Goal: Task Accomplishment & Management: Use online tool/utility

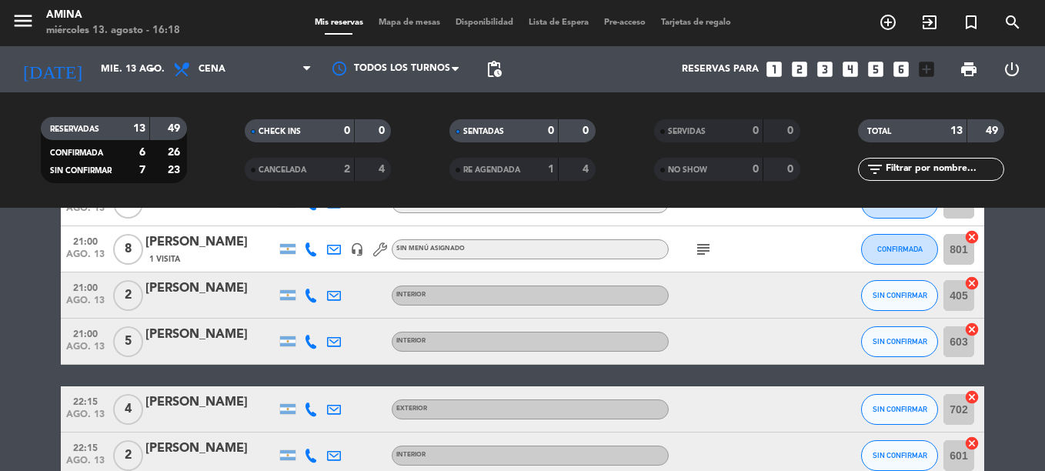
scroll to position [441, 0]
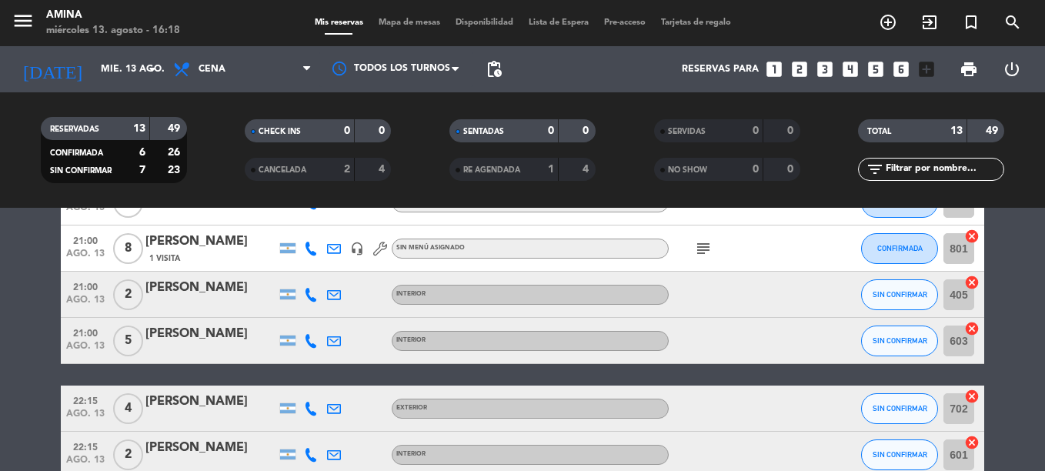
drag, startPoint x: 377, startPoint y: 25, endPoint x: 238, endPoint y: 36, distance: 139.8
click at [238, 36] on div "menu Amina miércoles 13. agosto - 16:18" at bounding box center [131, 23] width 262 height 36
click at [410, 25] on span "Mapa de mesas" at bounding box center [409, 22] width 77 height 8
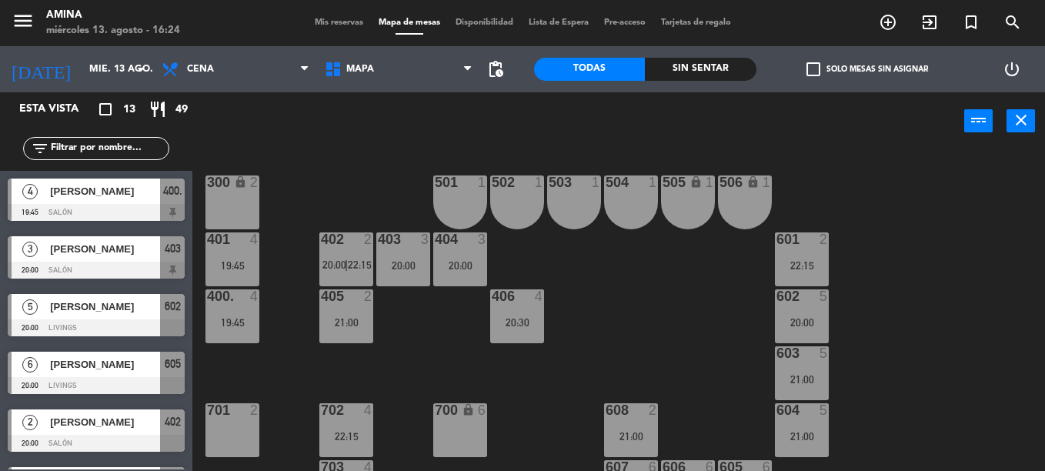
scroll to position [400, 0]
click at [405, 265] on div "20:00" at bounding box center [403, 266] width 54 height 11
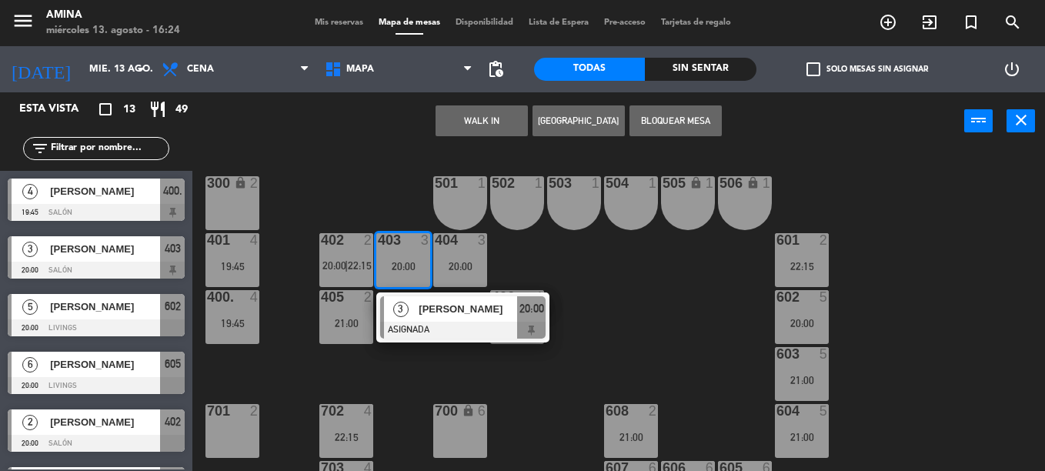
click at [467, 209] on div "501 1" at bounding box center [460, 203] width 54 height 54
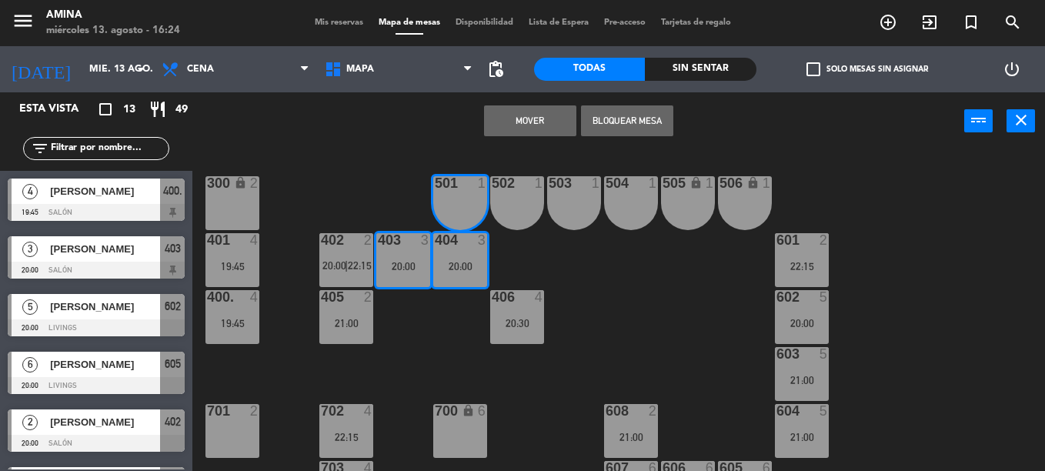
click at [637, 326] on div "101 lock 6 102 lock 6 103 lock 6 301 lock 6 307 lock 2 302 lock 6 308 lock 2 20…" at bounding box center [624, 310] width 842 height 321
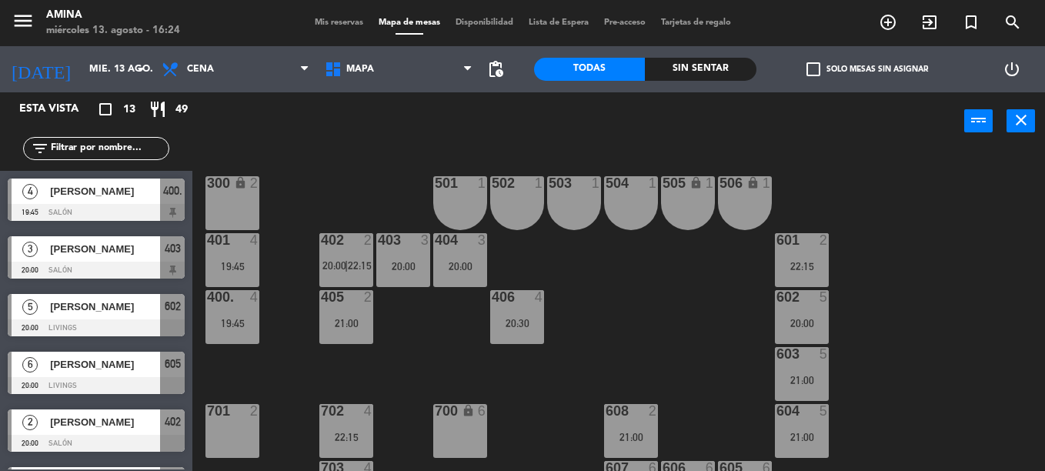
click at [415, 250] on div "403 3 20:00" at bounding box center [403, 260] width 54 height 54
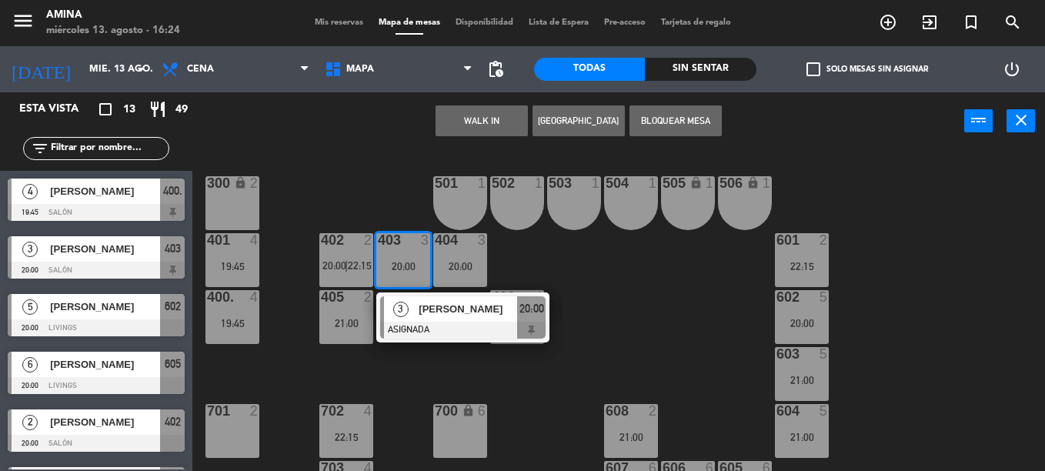
click at [457, 252] on div "404 3 20:00" at bounding box center [460, 260] width 54 height 54
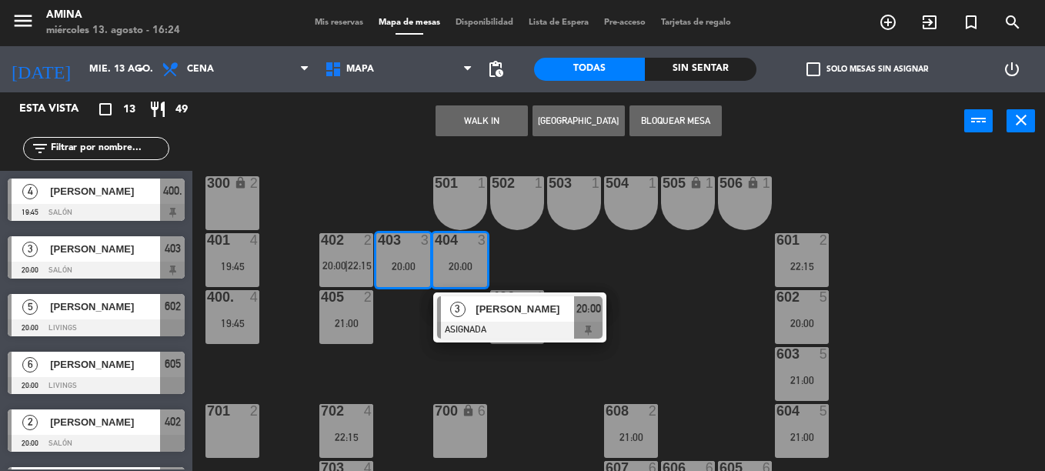
click at [608, 251] on div "101 lock 6 102 lock 6 103 lock 6 301 lock 6 307 lock 2 302 lock 6 308 lock 2 20…" at bounding box center [624, 310] width 842 height 321
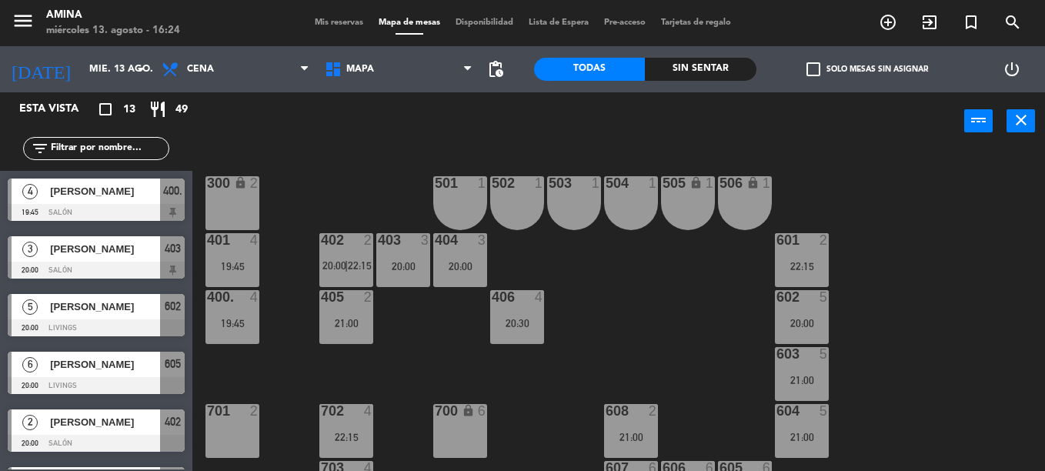
click at [478, 244] on div "3" at bounding box center [482, 240] width 9 height 14
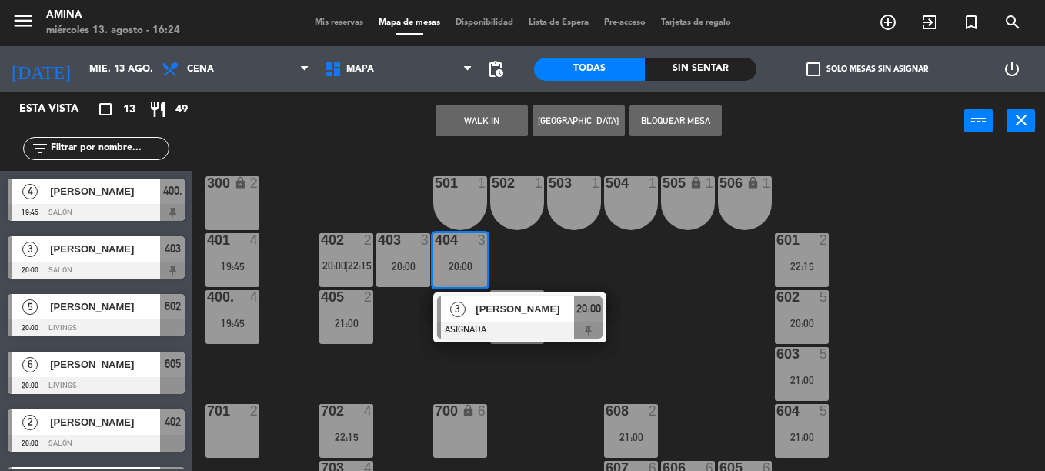
click at [573, 246] on div "101 lock 6 102 lock 6 103 lock 6 301 lock 6 307 lock 2 302 lock 6 308 lock 2 20…" at bounding box center [624, 310] width 842 height 321
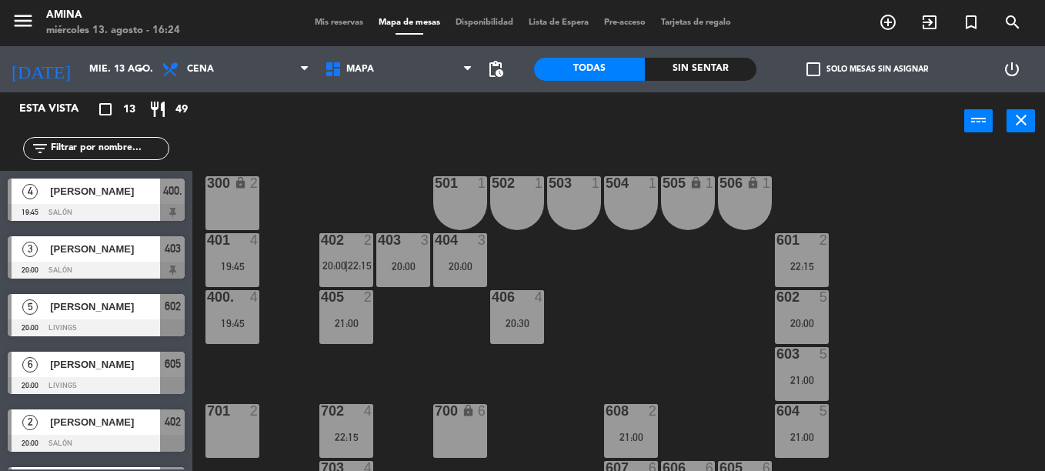
click at [410, 248] on div "403 3" at bounding box center [403, 240] width 54 height 15
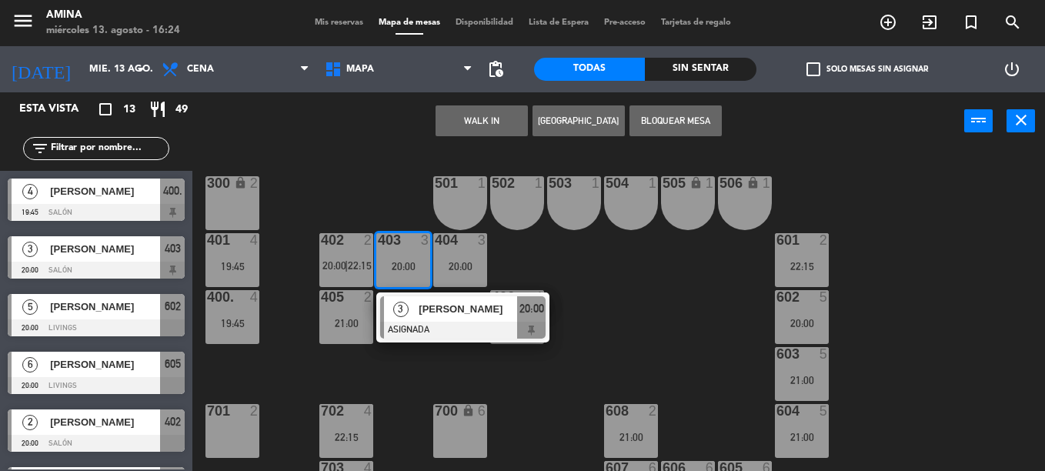
click at [473, 202] on div "501 1" at bounding box center [460, 203] width 54 height 54
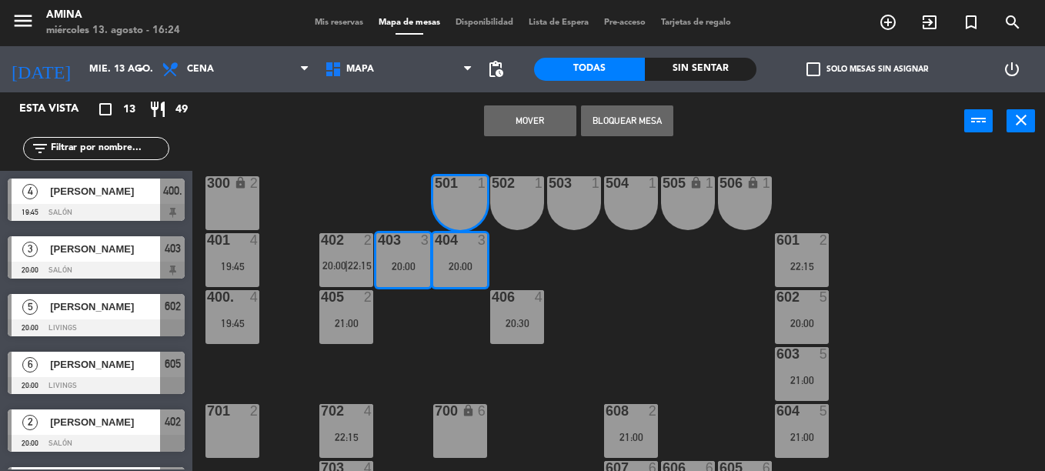
click at [528, 112] on button "Mover" at bounding box center [530, 120] width 92 height 31
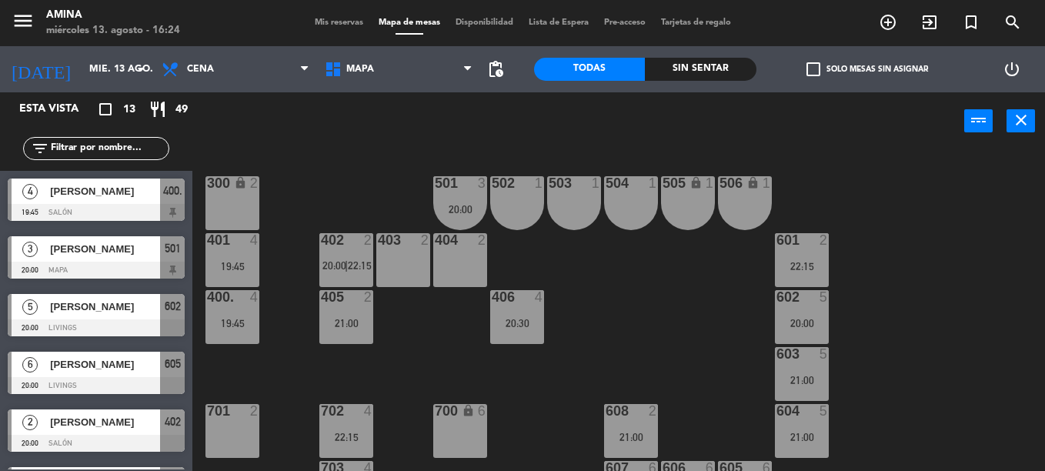
click at [363, 318] on div "21:00" at bounding box center [346, 323] width 54 height 11
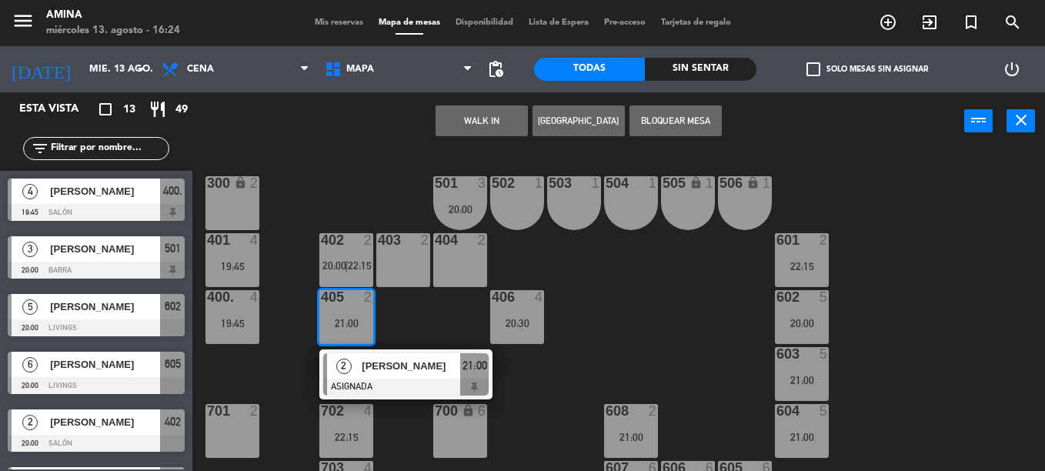
click at [566, 206] on div "503 1" at bounding box center [574, 203] width 54 height 54
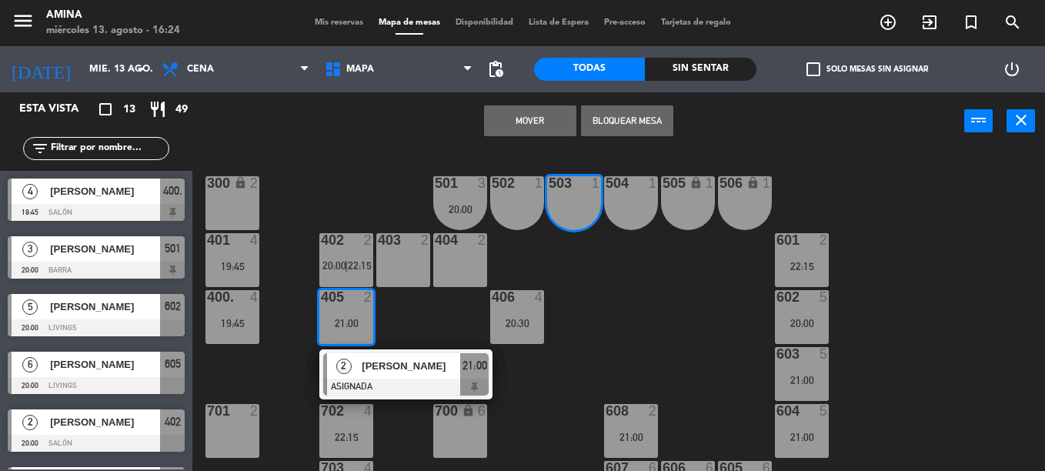
click at [548, 122] on button "Mover" at bounding box center [530, 120] width 92 height 31
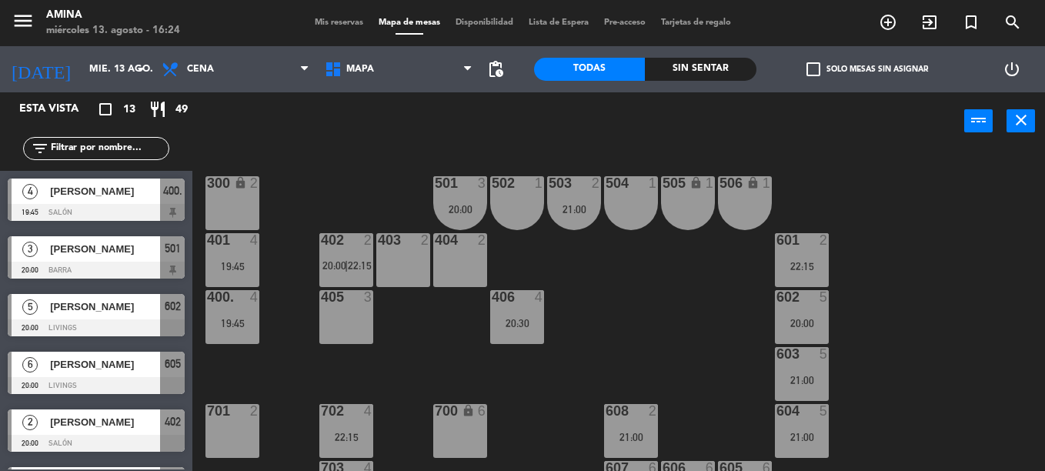
click at [481, 182] on div "502" at bounding box center [491, 183] width 25 height 14
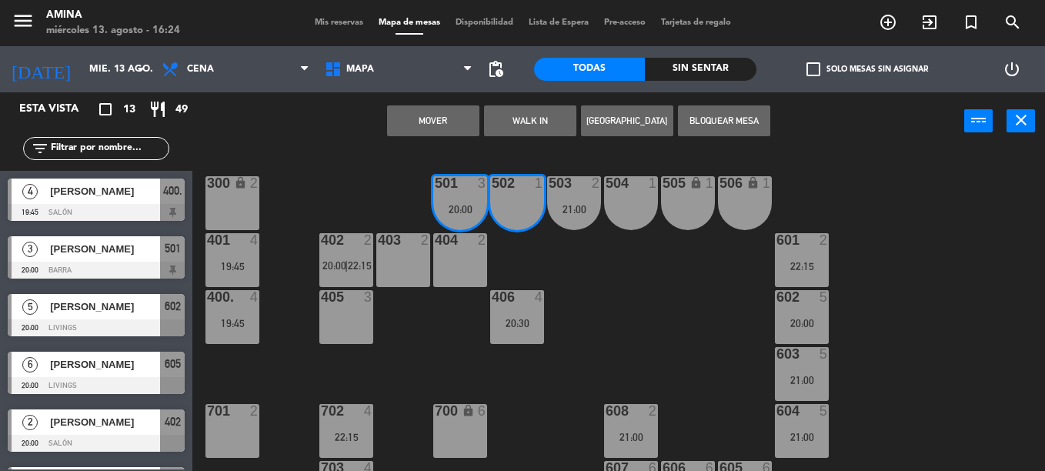
click at [363, 319] on div "405 3" at bounding box center [346, 317] width 54 height 54
click at [367, 309] on div "405 3" at bounding box center [346, 317] width 54 height 54
click at [332, 313] on div "405 3" at bounding box center [346, 317] width 54 height 54
click at [632, 259] on div "101 lock 6 102 lock 6 103 lock 6 301 lock 6 307 lock 2 302 lock 6 308 lock 2 20…" at bounding box center [624, 310] width 842 height 321
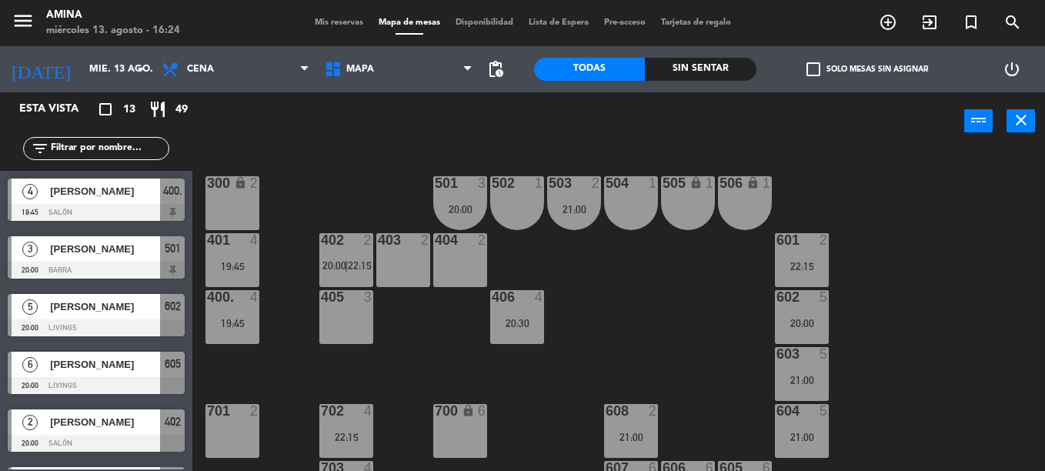
click at [461, 183] on div at bounding box center [459, 183] width 25 height 14
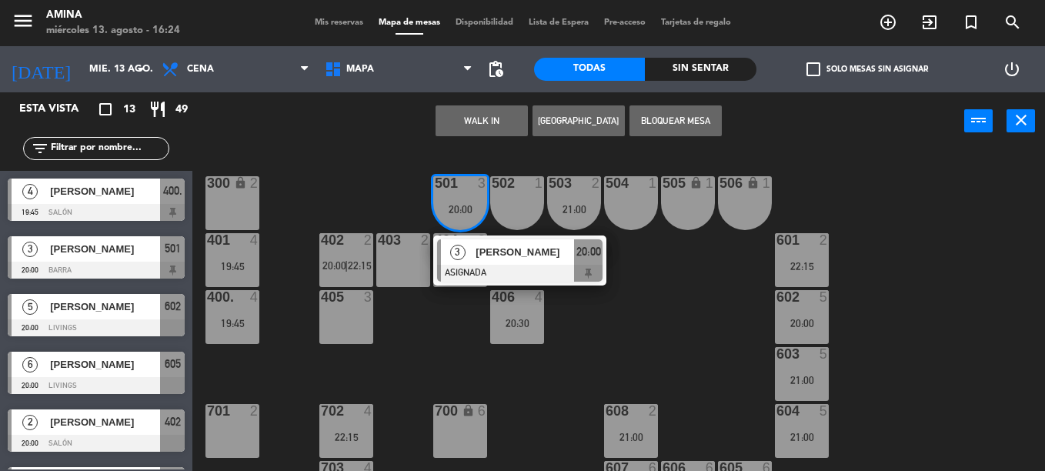
click at [357, 317] on div "405 3" at bounding box center [346, 317] width 54 height 54
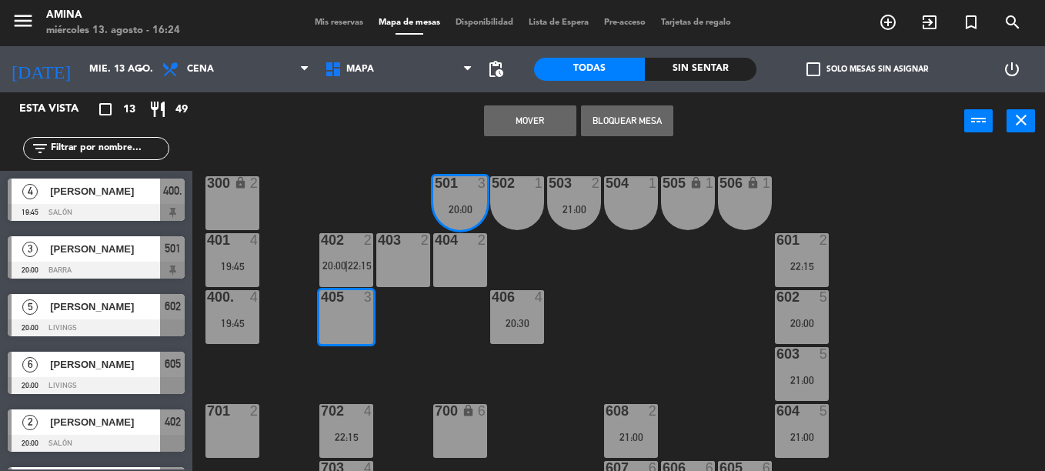
click at [524, 107] on button "Mover" at bounding box center [530, 120] width 92 height 31
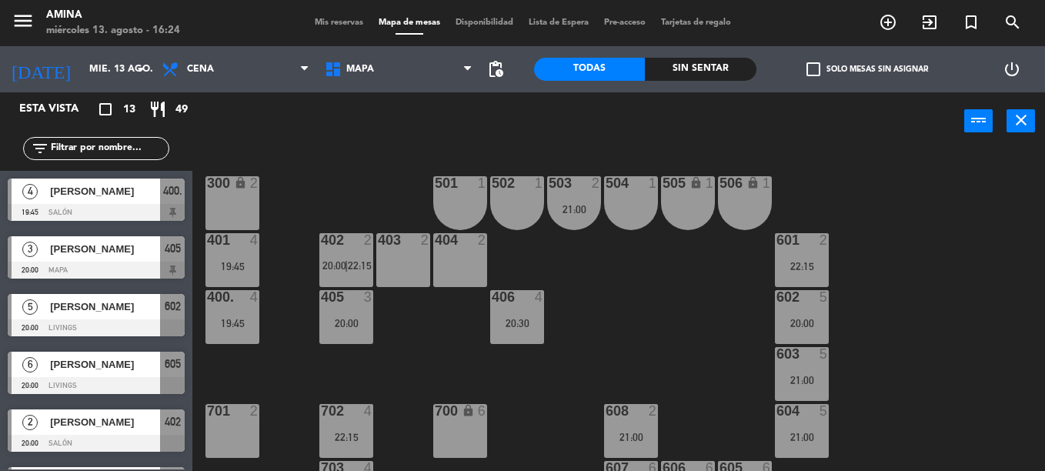
click at [676, 323] on div "101 lock 6 102 lock 6 103 lock 6 301 lock 6 307 lock 2 302 lock 6 308 lock 2 20…" at bounding box center [624, 310] width 842 height 321
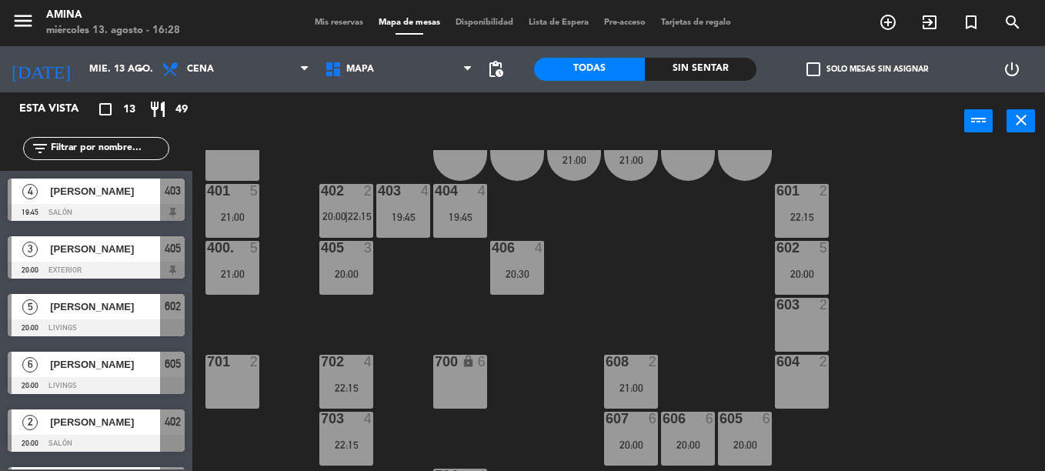
scroll to position [449, 0]
click at [406, 207] on div "403 4 19:45" at bounding box center [403, 211] width 54 height 54
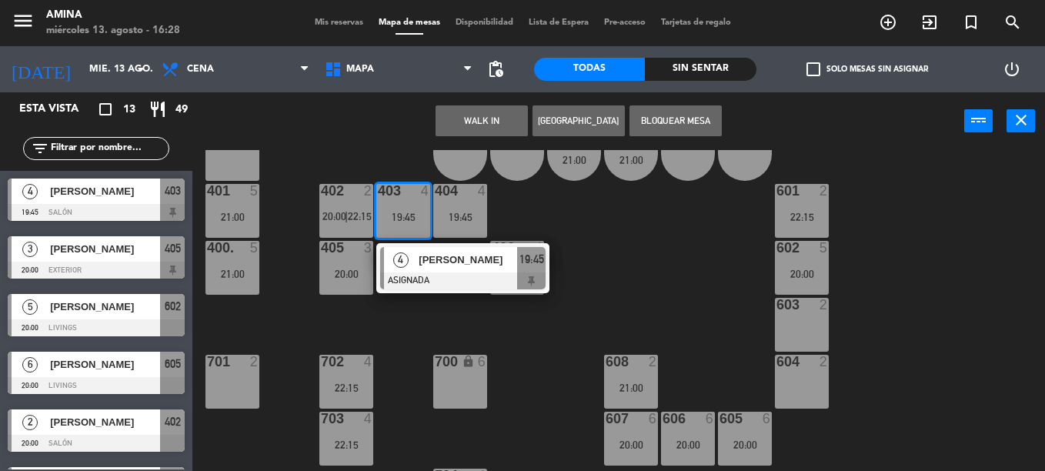
click at [428, 338] on div "101 lock 6 102 lock 6 103 lock 6 301 lock 6 307 lock 2 302 lock 6 308 lock 2 20…" at bounding box center [624, 310] width 842 height 321
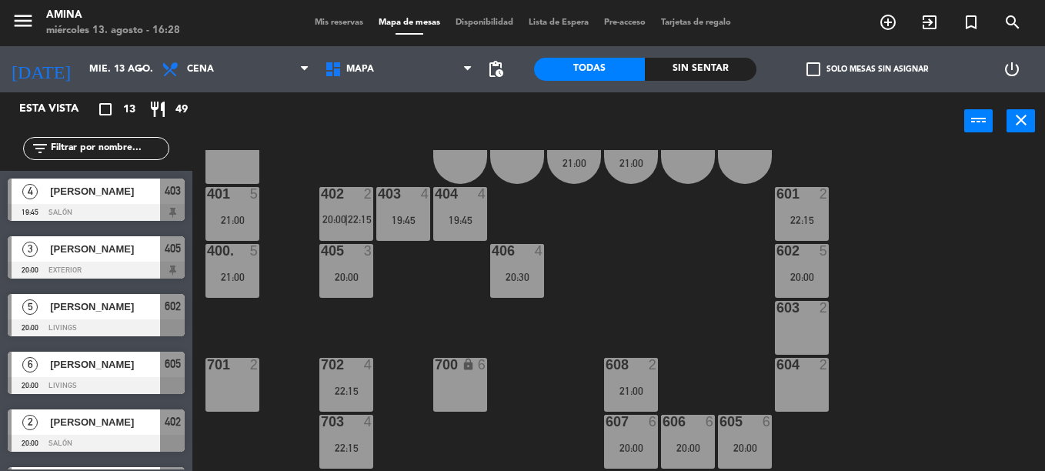
scroll to position [422, 0]
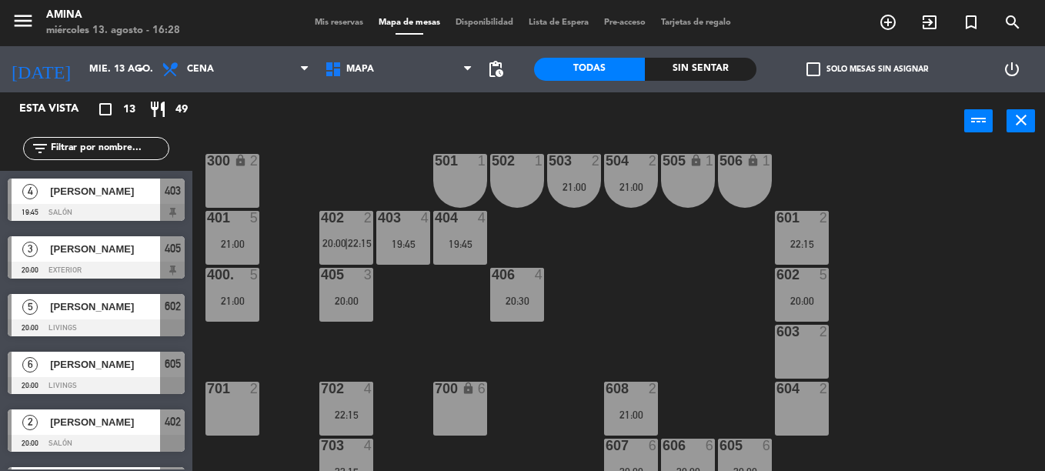
click at [314, 222] on div "402" at bounding box center [320, 218] width 25 height 14
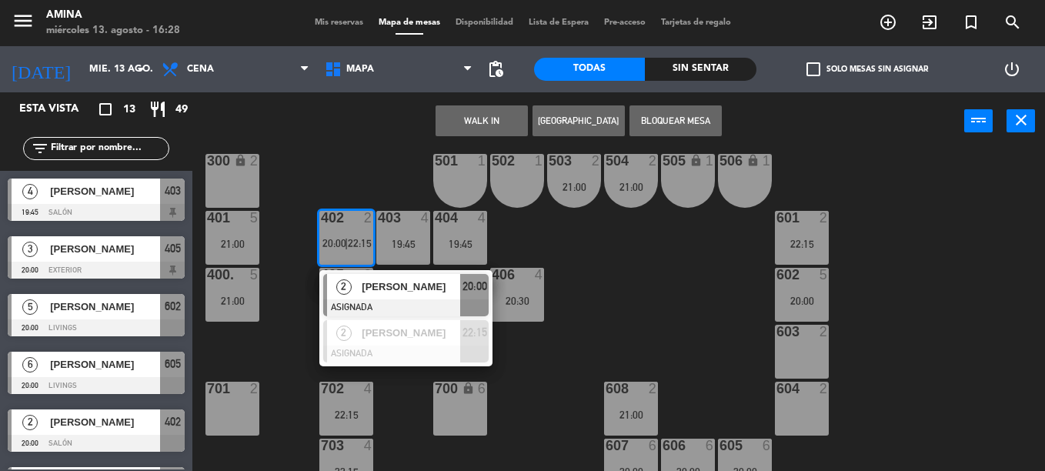
click at [610, 307] on div "101 lock 6 102 lock 6 103 lock 6 301 lock 6 307 lock 2 302 lock 6 308 lock 2 20…" at bounding box center [624, 310] width 842 height 321
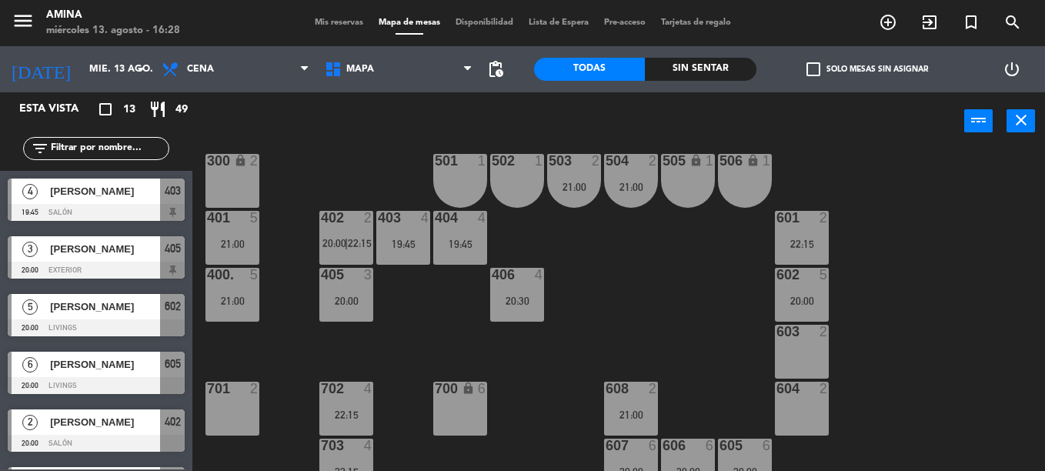
click at [354, 226] on div "402 2" at bounding box center [346, 218] width 54 height 15
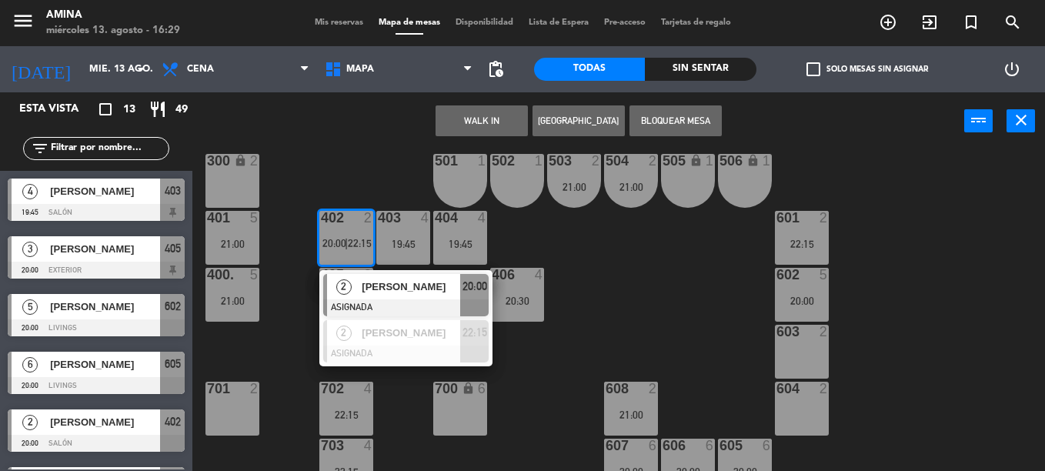
click at [404, 286] on span "[PERSON_NAME]" at bounding box center [411, 287] width 99 height 16
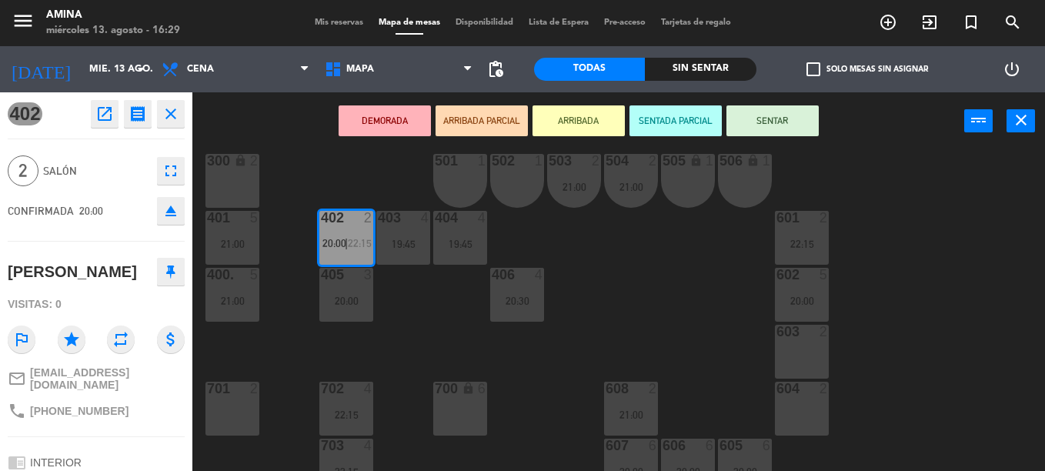
click at [175, 218] on icon "eject" at bounding box center [171, 211] width 18 height 18
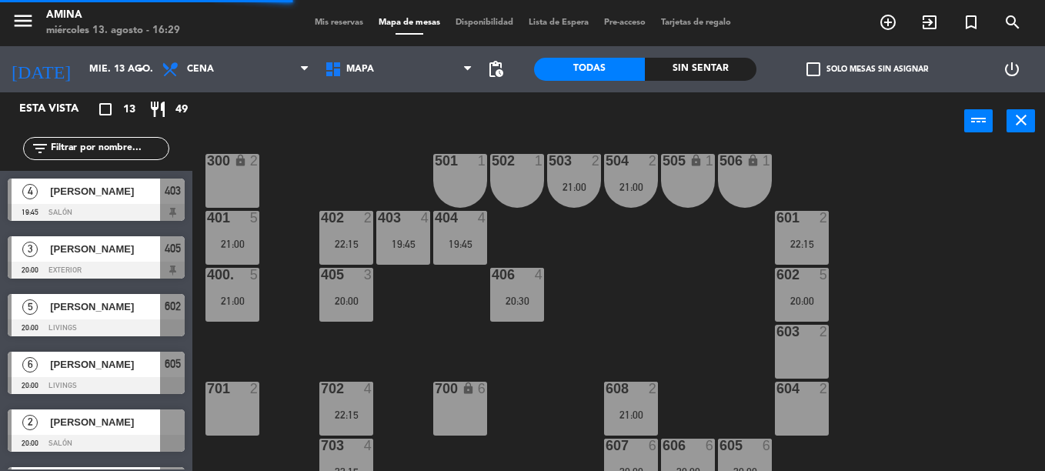
click at [348, 300] on div "20:00" at bounding box center [346, 301] width 54 height 11
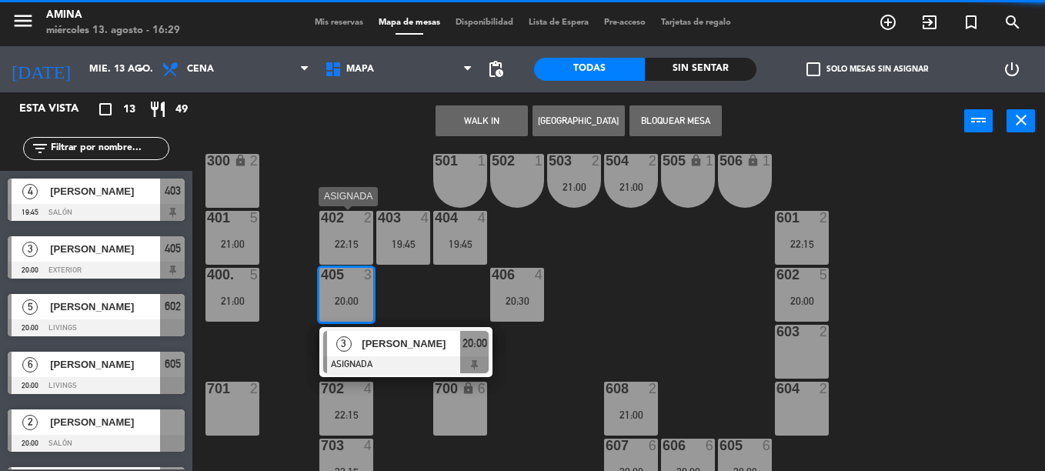
click at [347, 239] on div "22:15" at bounding box center [346, 244] width 54 height 11
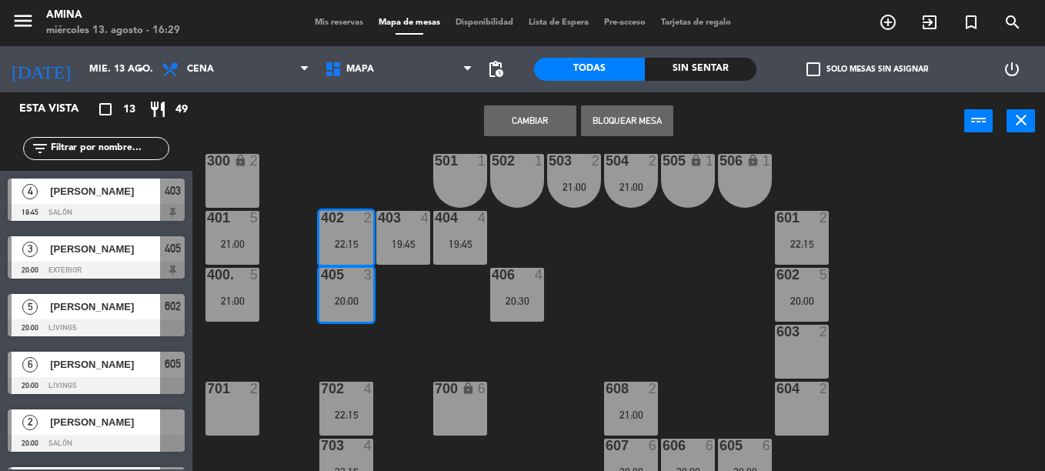
click at [482, 326] on div "101 lock 6 102 lock 6 103 lock 6 301 lock 6 307 lock 2 302 lock 6 308 lock 2 20…" at bounding box center [624, 310] width 842 height 321
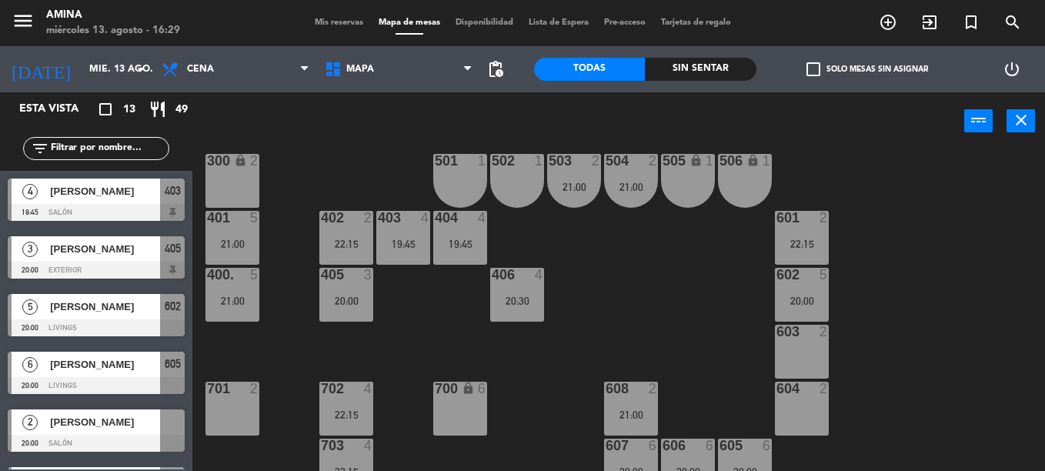
click at [370, 240] on div "22:15" at bounding box center [346, 244] width 54 height 11
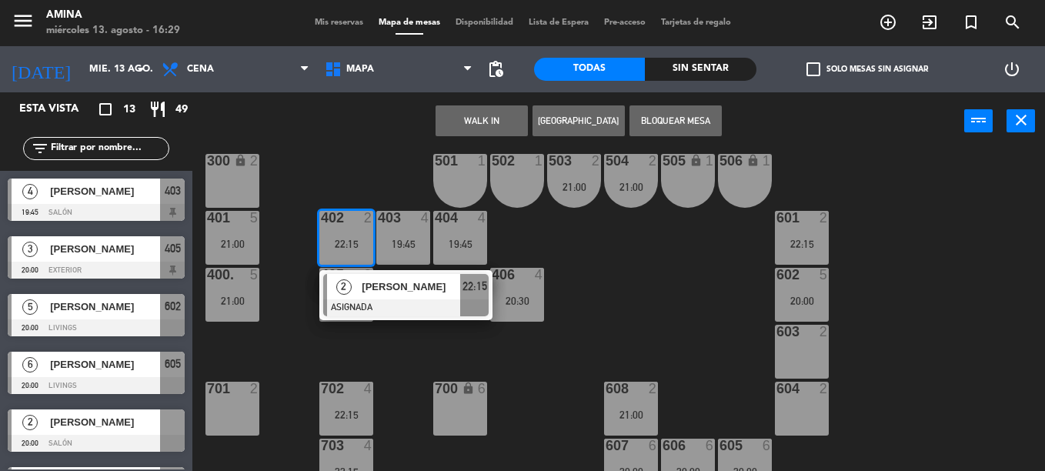
click at [446, 296] on div "[PERSON_NAME]" at bounding box center [410, 286] width 100 height 25
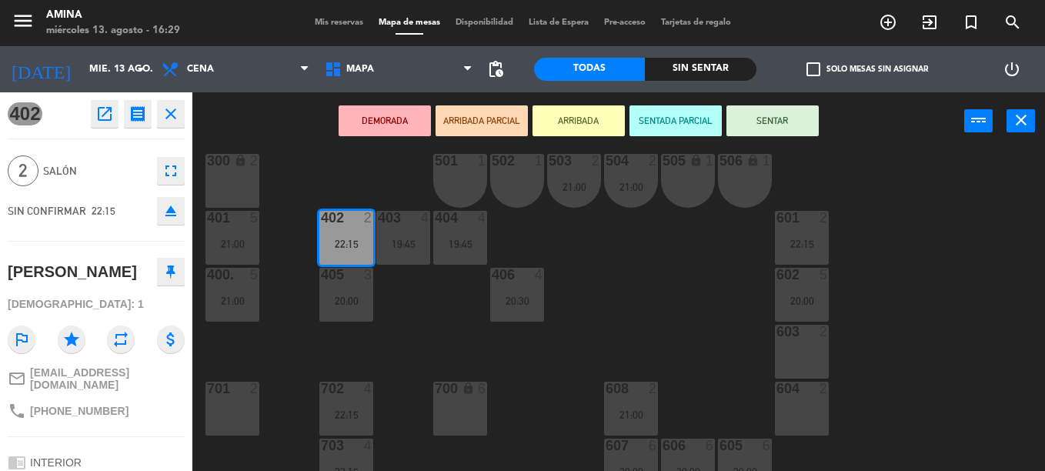
click at [176, 217] on icon "eject" at bounding box center [171, 211] width 18 height 18
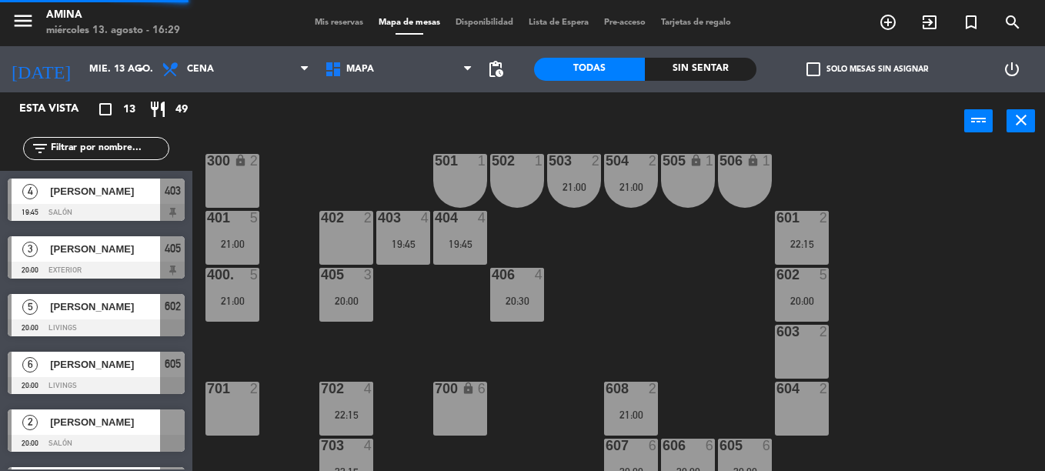
scroll to position [212, 0]
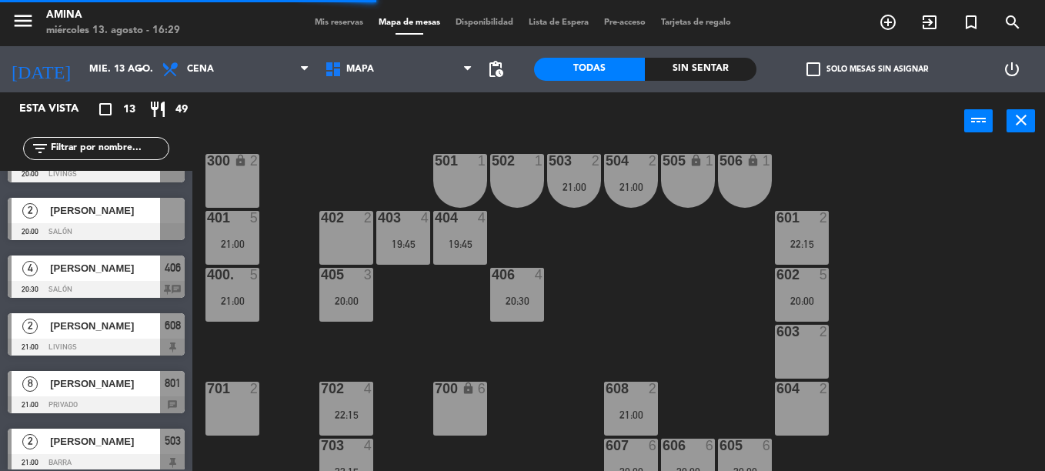
click at [560, 362] on div "101 lock 6 102 lock 6 103 lock 6 301 lock 6 307 lock 2 302 lock 6 308 lock 2 20…" at bounding box center [624, 310] width 842 height 321
click at [672, 323] on div "101 lock 6 102 lock 6 103 lock 6 301 lock 6 307 lock 2 302 lock 6 308 lock 2 20…" at bounding box center [624, 310] width 842 height 321
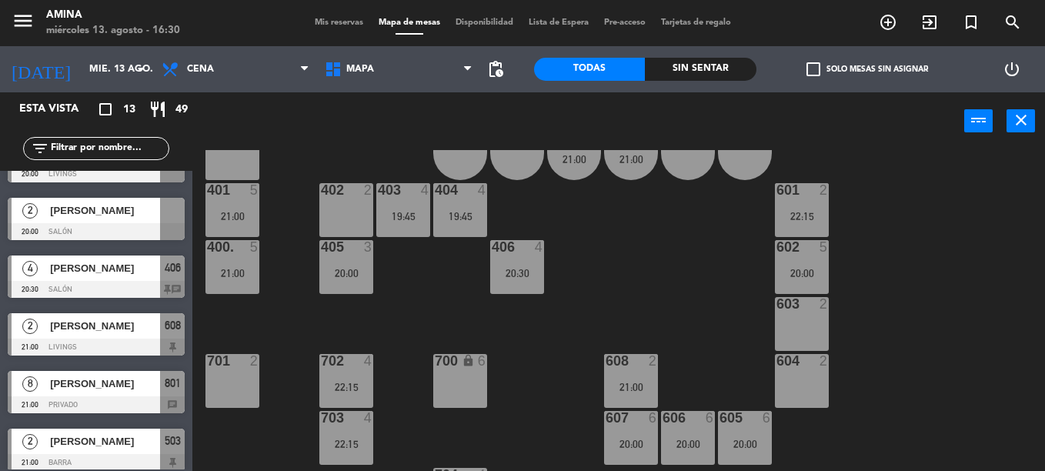
scroll to position [449, 0]
click at [650, 440] on div "20:00" at bounding box center [631, 445] width 54 height 11
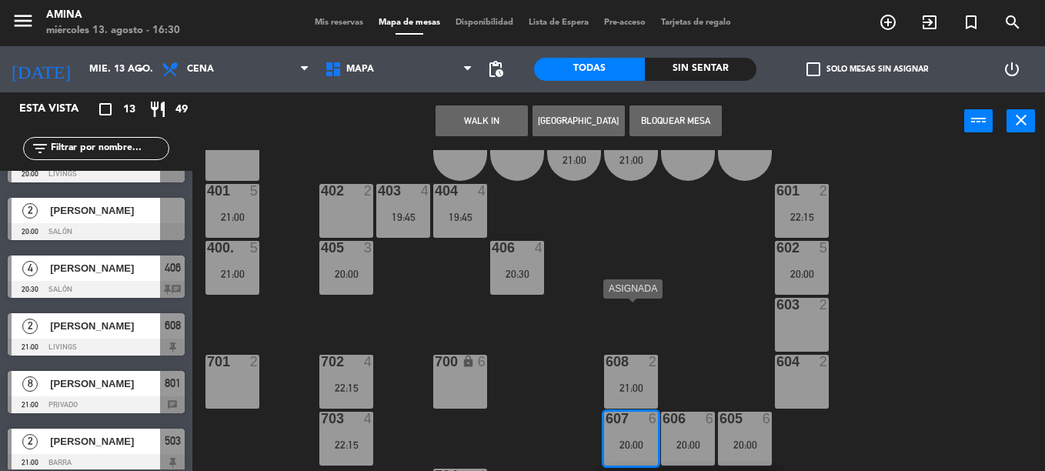
scroll to position [500, 0]
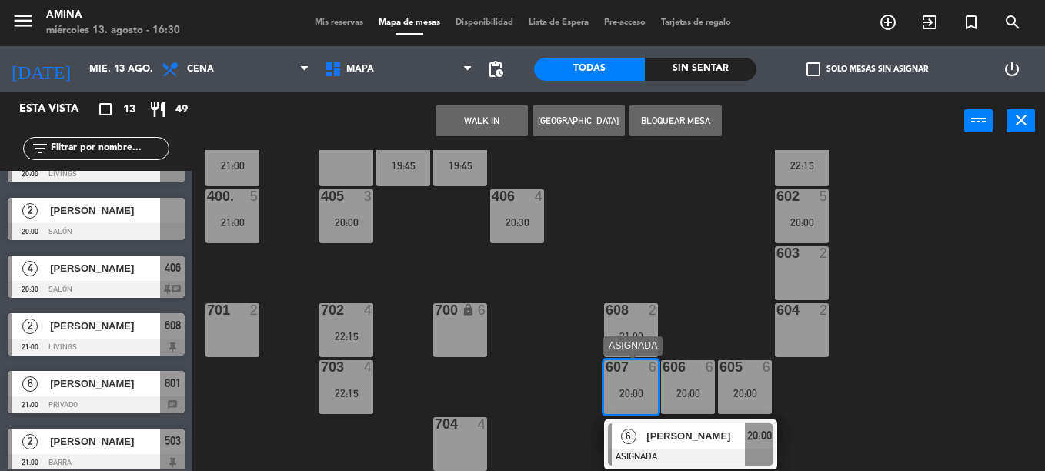
click at [651, 435] on span "[PERSON_NAME]" at bounding box center [696, 436] width 99 height 16
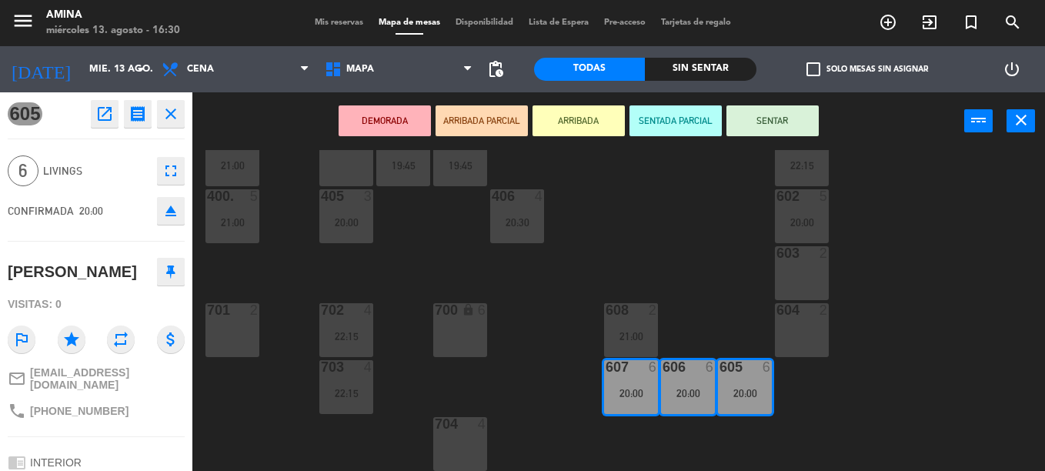
click at [179, 218] on icon "eject" at bounding box center [171, 211] width 18 height 18
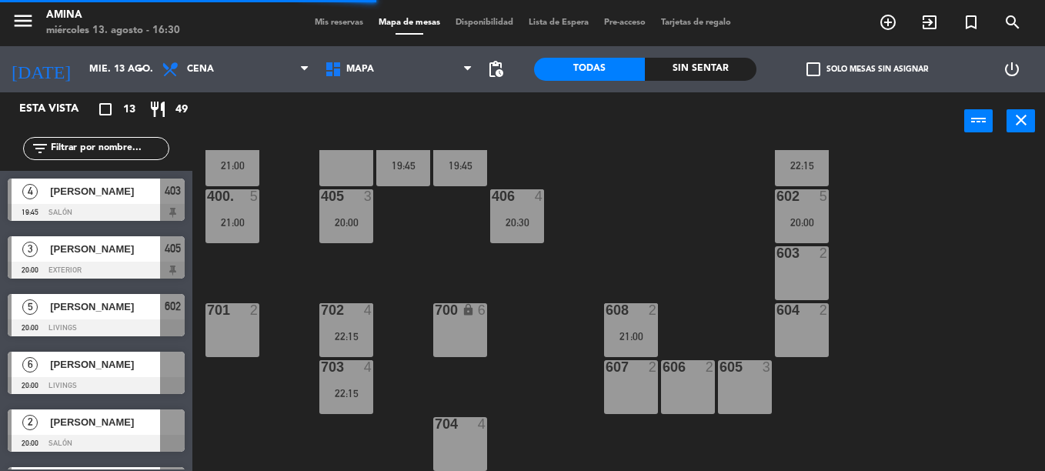
click at [413, 170] on div "19:45" at bounding box center [403, 165] width 54 height 11
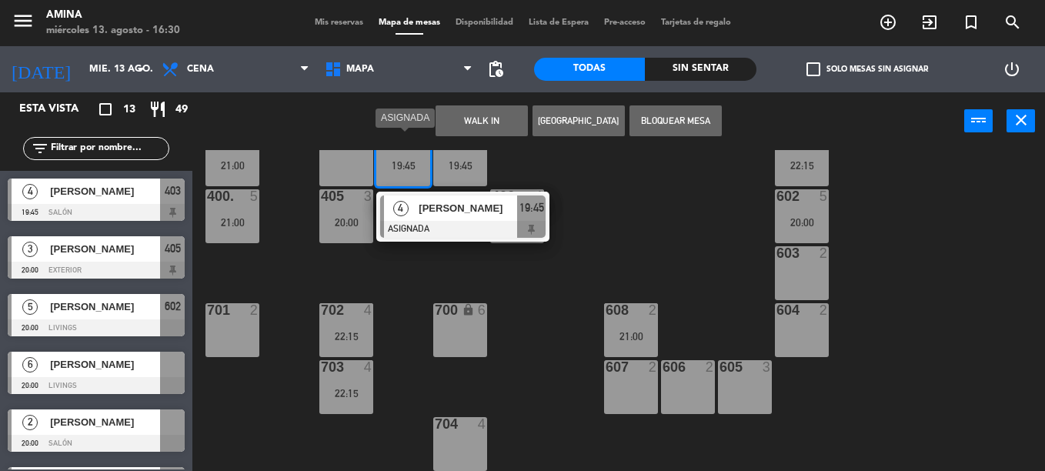
click at [474, 209] on span "[PERSON_NAME]" at bounding box center [468, 208] width 99 height 16
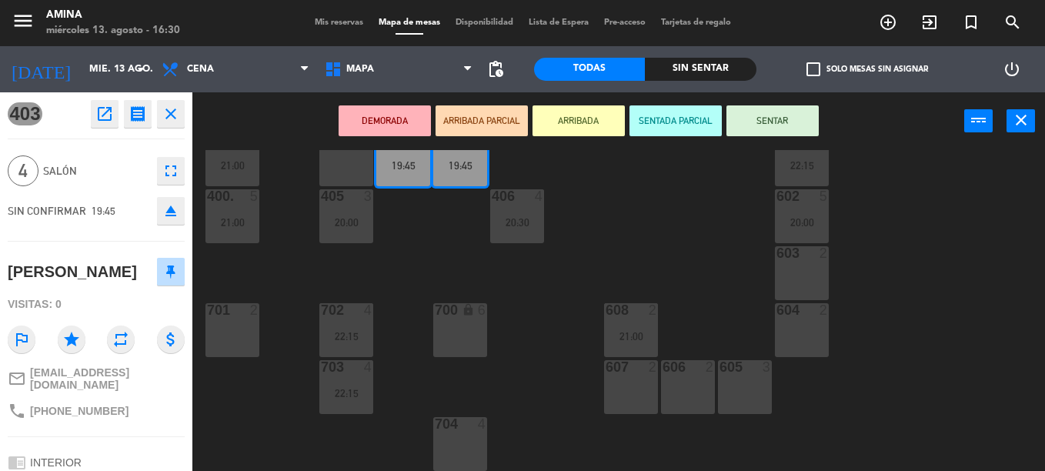
click at [172, 212] on icon "eject" at bounding box center [171, 211] width 18 height 18
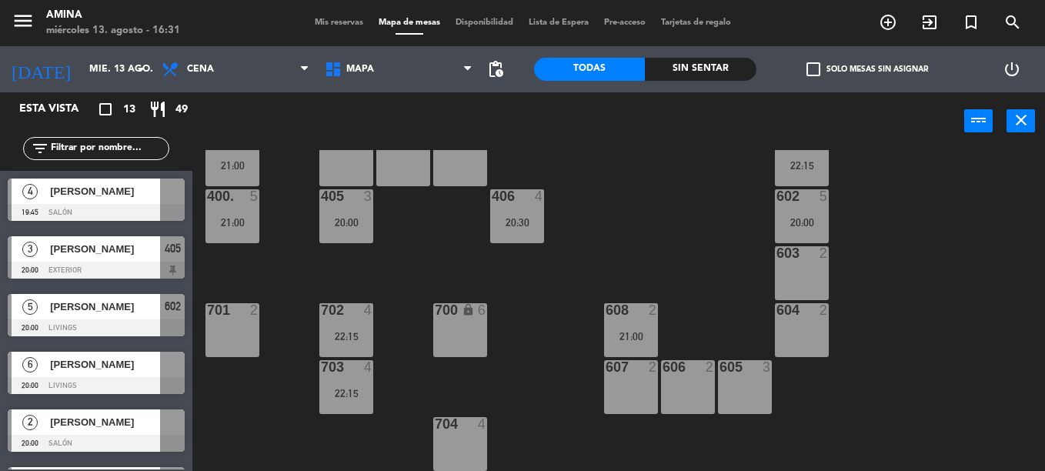
click at [447, 212] on div "101 lock 6 102 lock 6 103 lock 6 301 lock 6 307 lock 2 302 lock 6 308 lock 2 20…" at bounding box center [624, 310] width 842 height 321
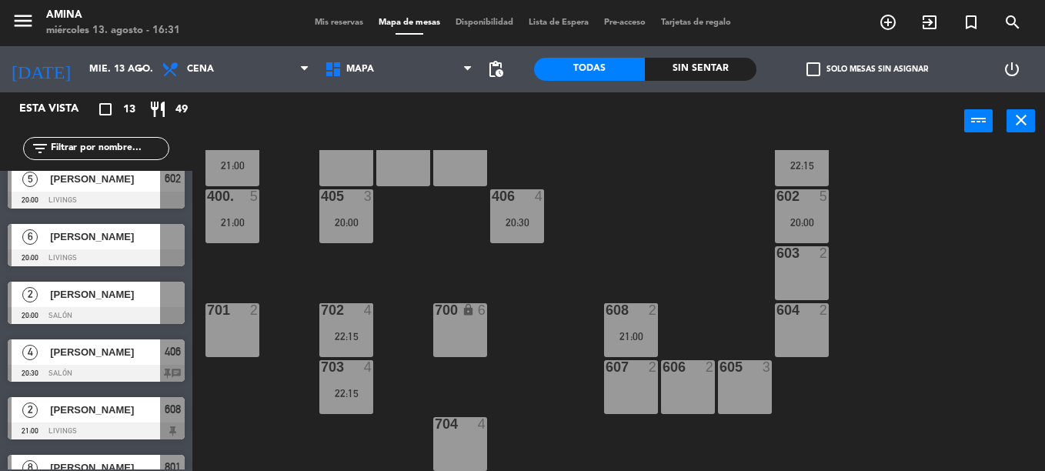
scroll to position [129, 0]
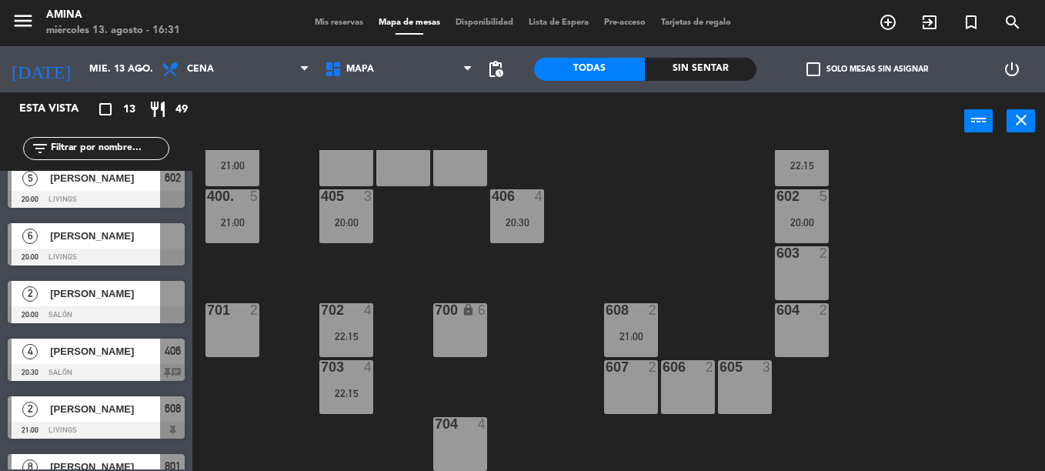
click at [107, 240] on span "[PERSON_NAME]" at bounding box center [105, 236] width 110 height 16
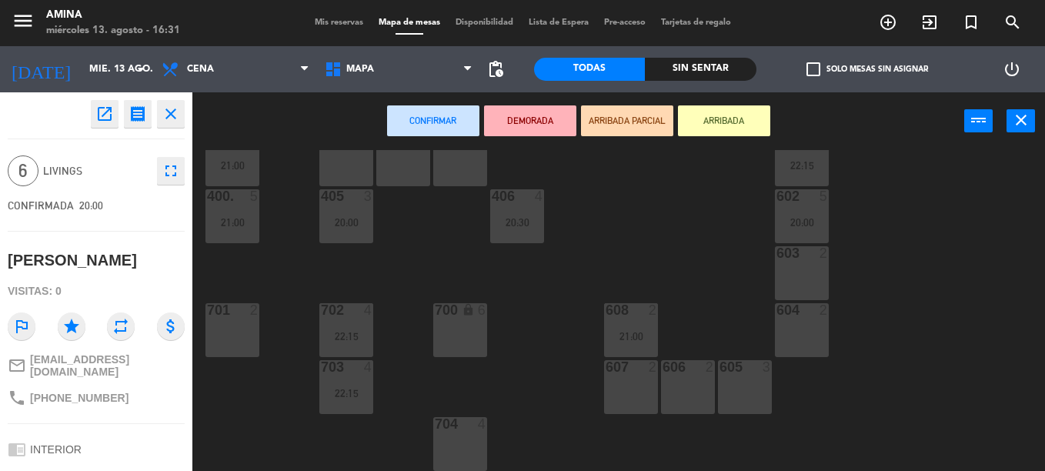
click at [350, 160] on div "402 2" at bounding box center [346, 159] width 54 height 54
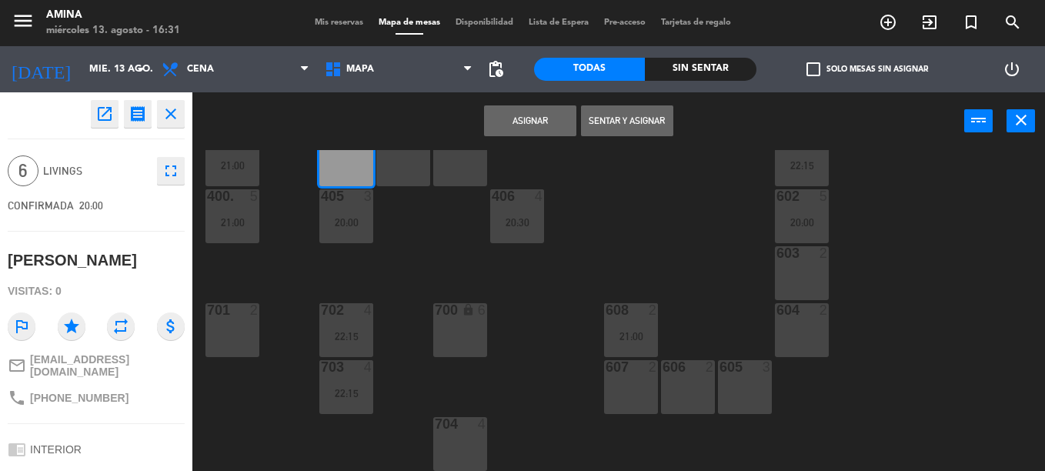
click at [400, 162] on div "403 2" at bounding box center [403, 159] width 54 height 54
click at [478, 167] on div "404 2" at bounding box center [460, 159] width 54 height 54
click at [538, 116] on button "Asignar" at bounding box center [530, 120] width 92 height 31
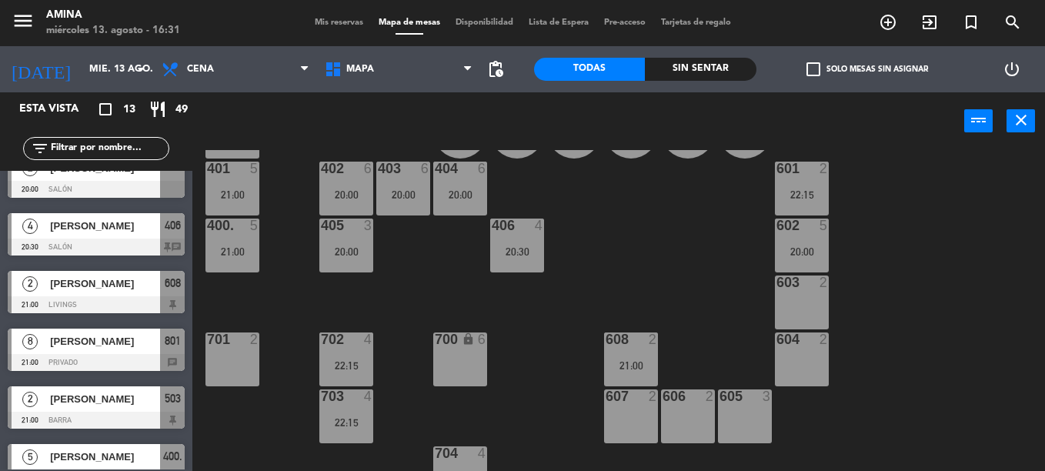
scroll to position [263, 0]
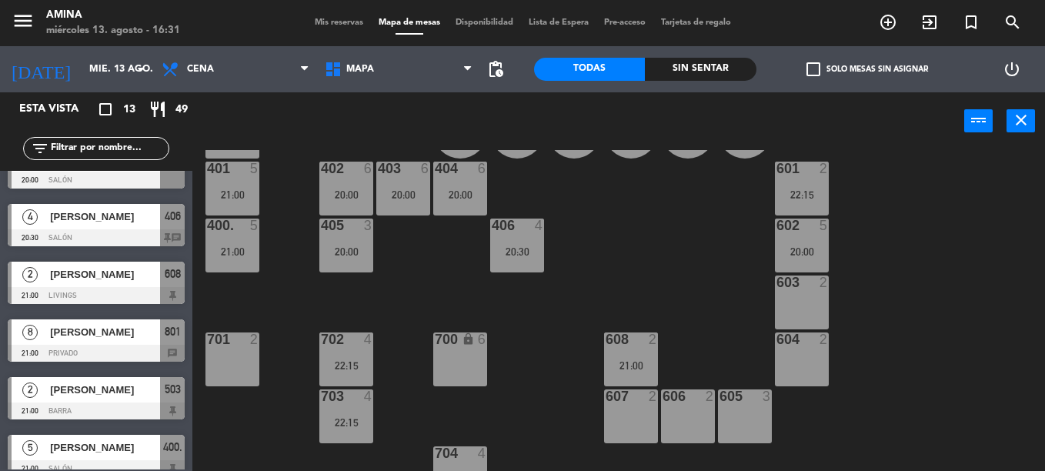
click at [115, 323] on div "[PERSON_NAME]" at bounding box center [105, 331] width 112 height 25
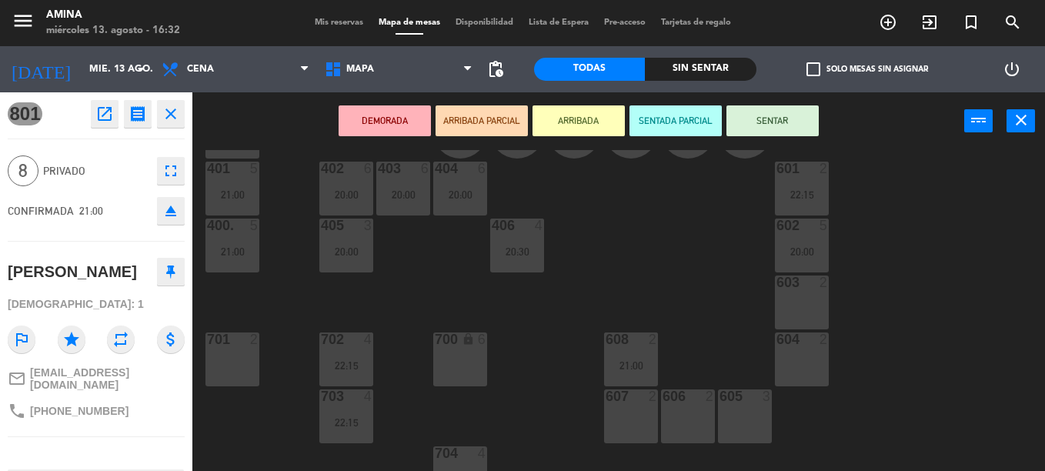
click at [618, 416] on div "607 2" at bounding box center [631, 417] width 54 height 54
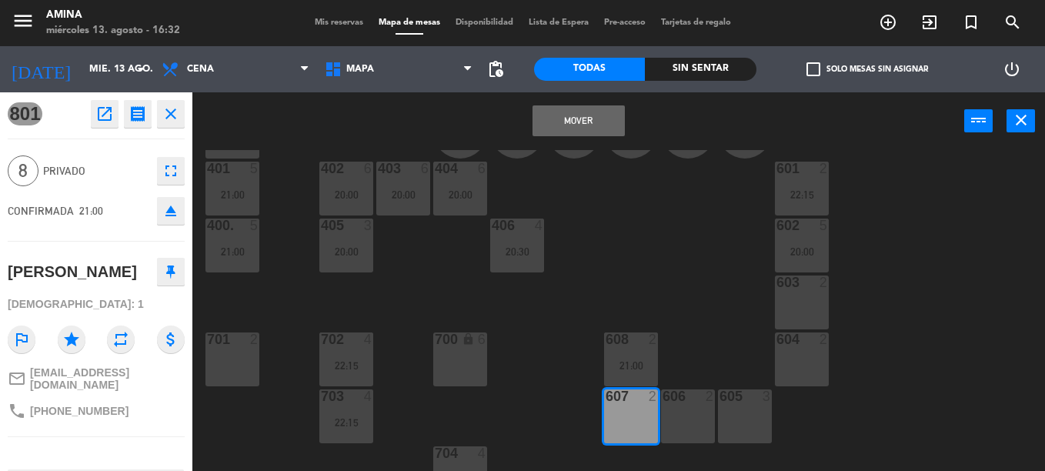
click at [698, 420] on div "606 2" at bounding box center [688, 417] width 54 height 54
click at [735, 417] on div "605 3" at bounding box center [745, 417] width 54 height 54
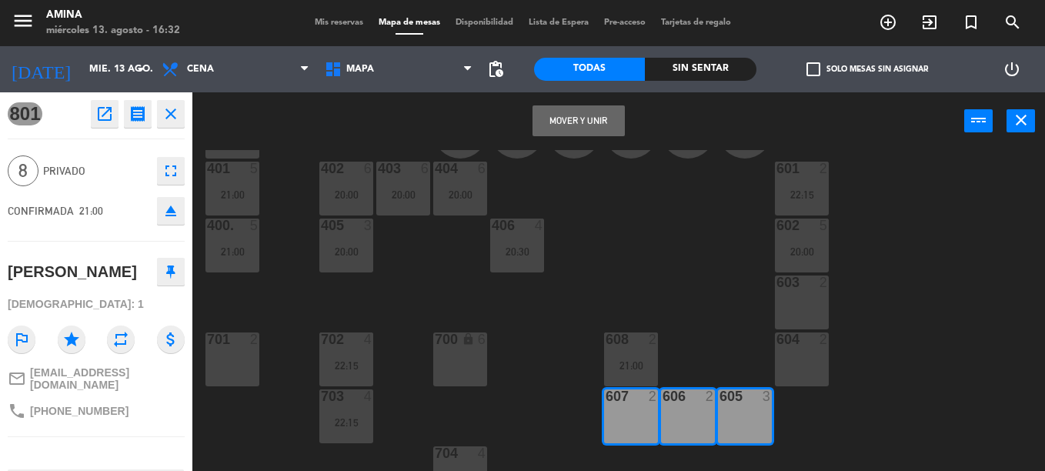
click at [575, 129] on button "Mover y Unir" at bounding box center [579, 120] width 92 height 31
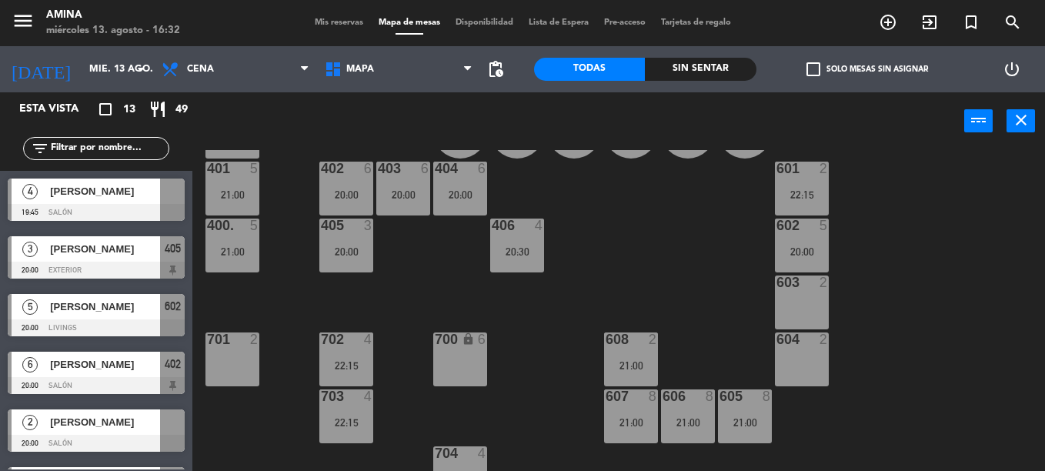
click at [114, 211] on div at bounding box center [96, 212] width 177 height 17
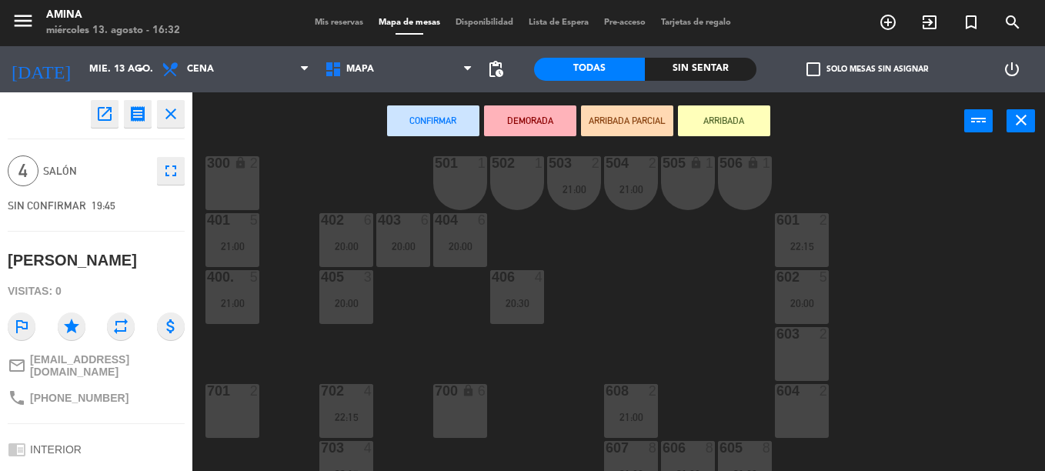
scroll to position [419, 0]
click at [813, 353] on div "603 2" at bounding box center [802, 355] width 54 height 54
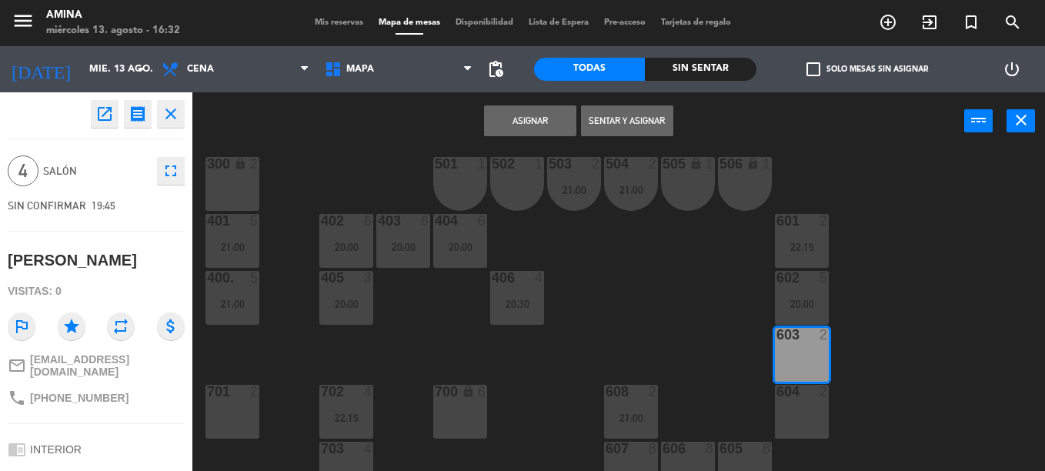
click at [801, 410] on div "604 2" at bounding box center [802, 412] width 54 height 54
click at [543, 117] on button "Asignar" at bounding box center [530, 120] width 92 height 31
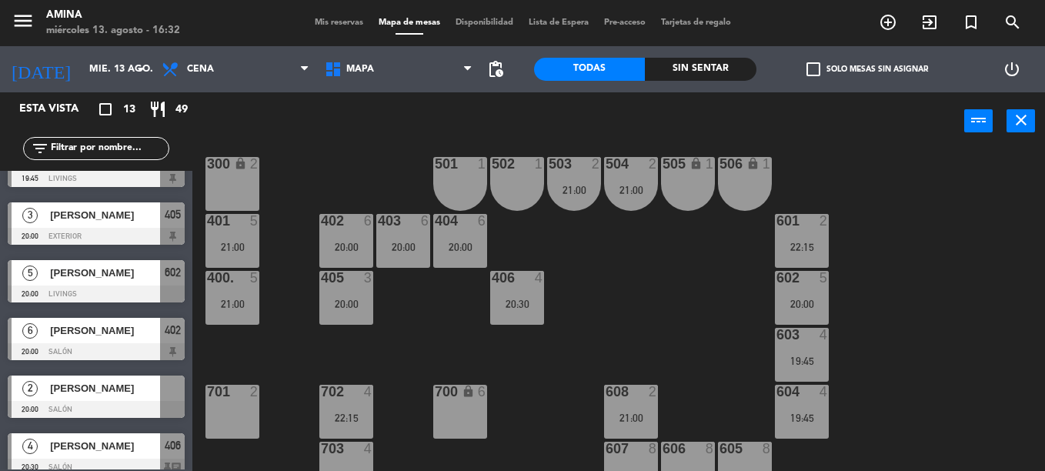
scroll to position [35, 0]
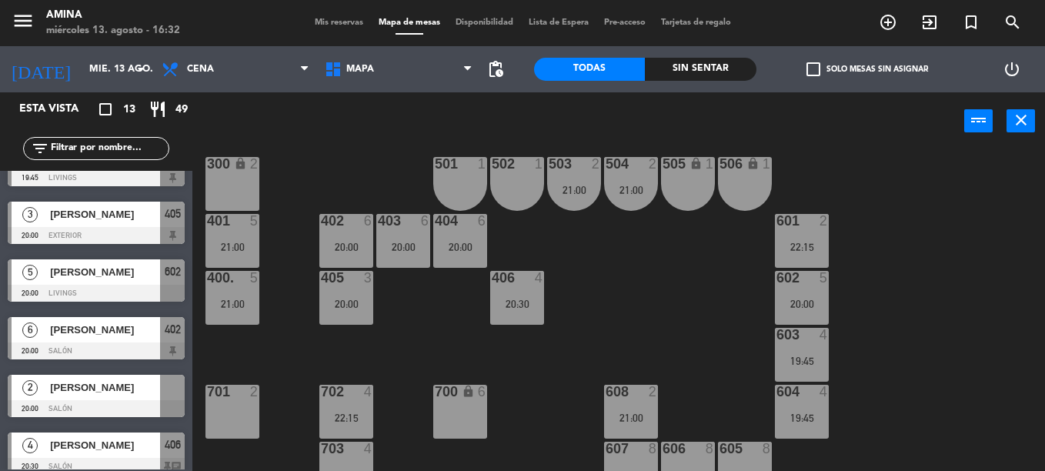
click at [121, 386] on span "[PERSON_NAME]" at bounding box center [105, 388] width 110 height 16
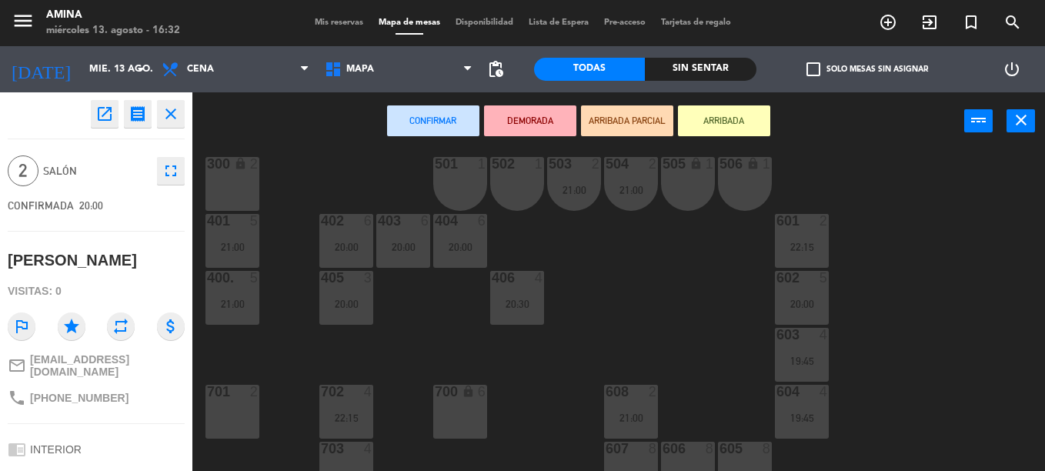
click at [467, 182] on div "501 1" at bounding box center [460, 184] width 54 height 54
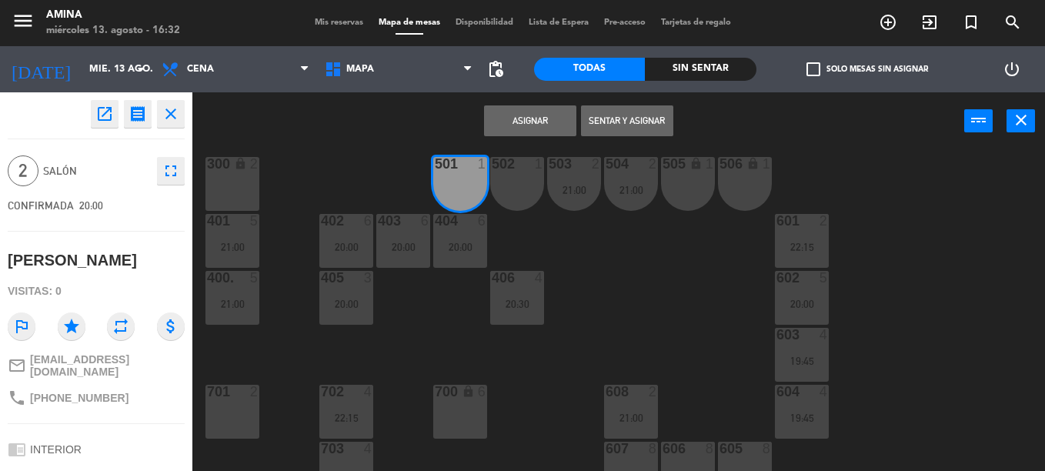
click at [537, 119] on button "Asignar" at bounding box center [530, 120] width 92 height 31
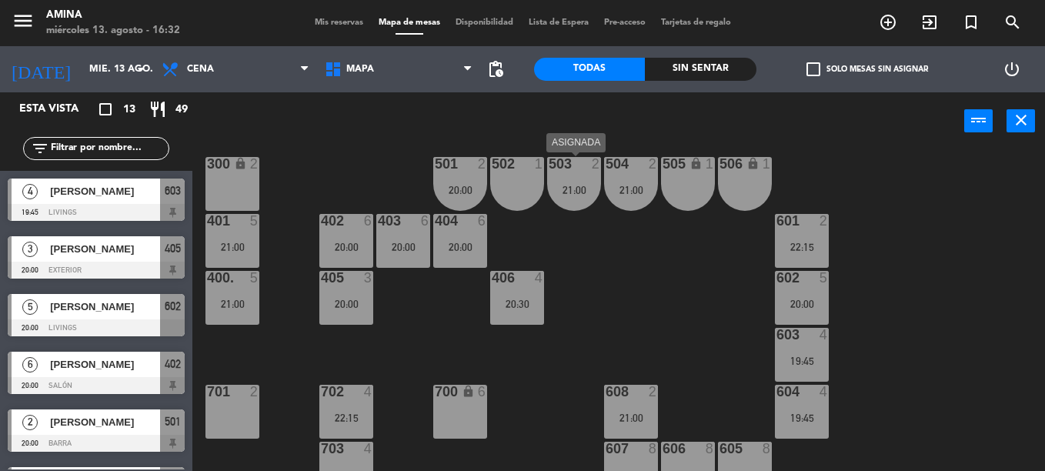
click at [567, 178] on div "503 2 21:00" at bounding box center [574, 184] width 54 height 54
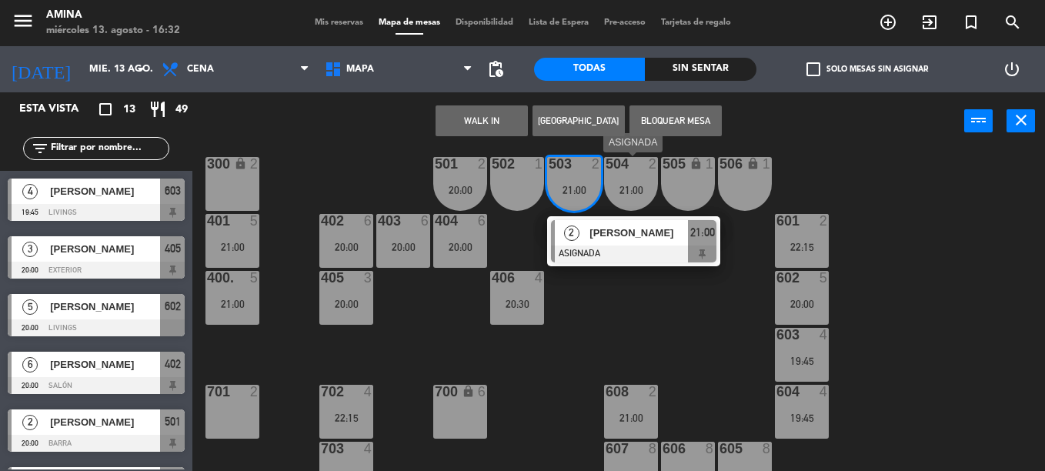
click at [624, 179] on div "504 2 21:00" at bounding box center [631, 184] width 54 height 54
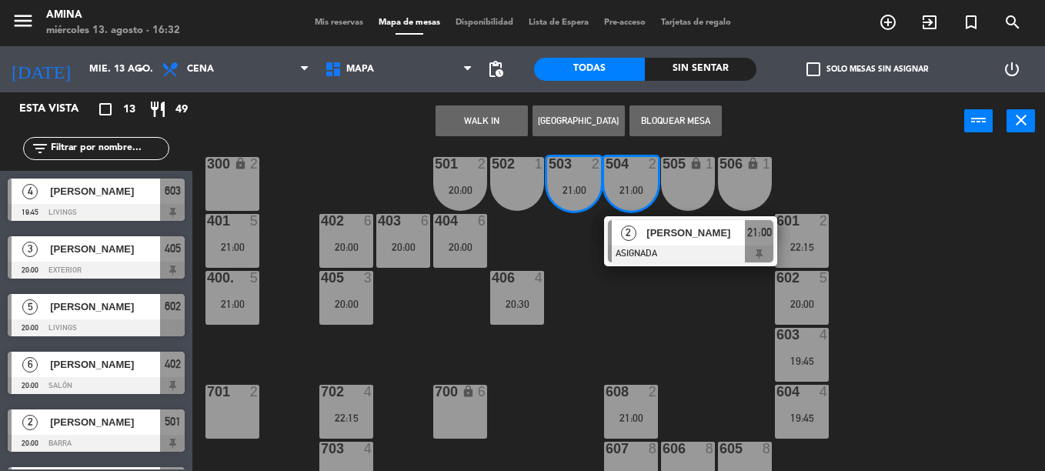
click at [588, 306] on div "101 lock 6 102 lock 6 103 lock 6 301 lock 6 307 lock 2 302 lock 6 308 lock 2 20…" at bounding box center [624, 310] width 842 height 321
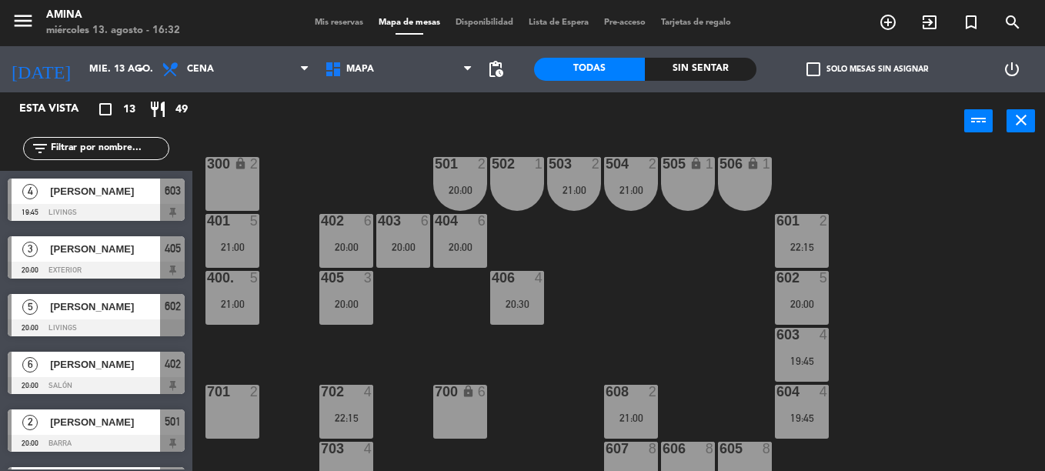
click at [467, 169] on div at bounding box center [459, 164] width 25 height 14
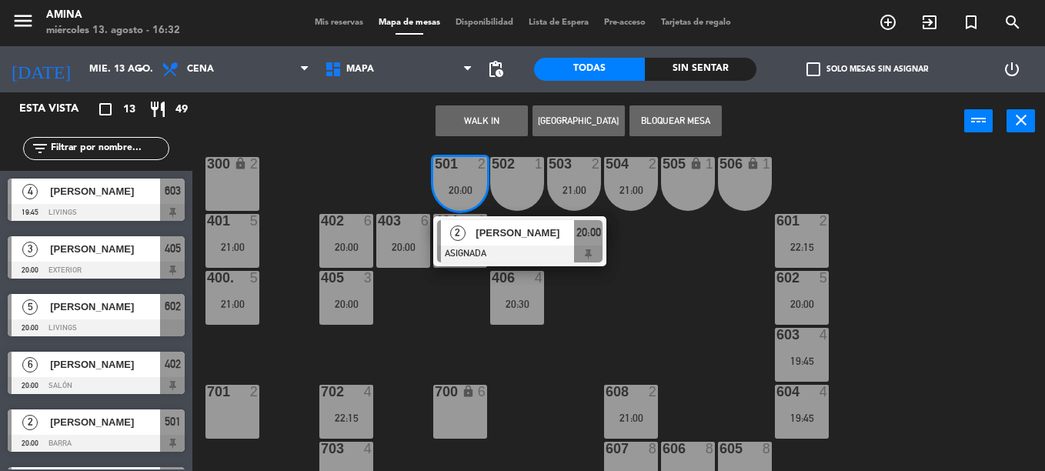
click at [590, 241] on span "20:00" at bounding box center [589, 232] width 25 height 18
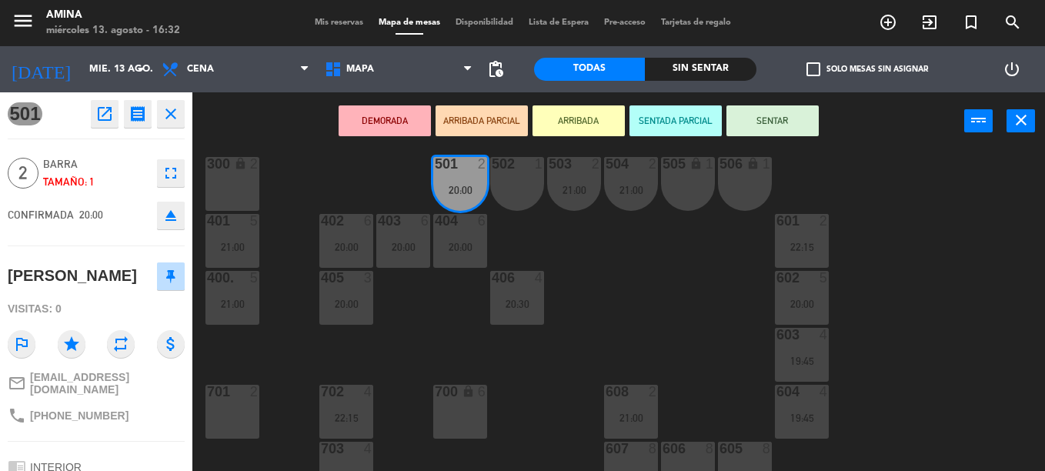
click at [176, 222] on icon "eject" at bounding box center [171, 215] width 18 height 18
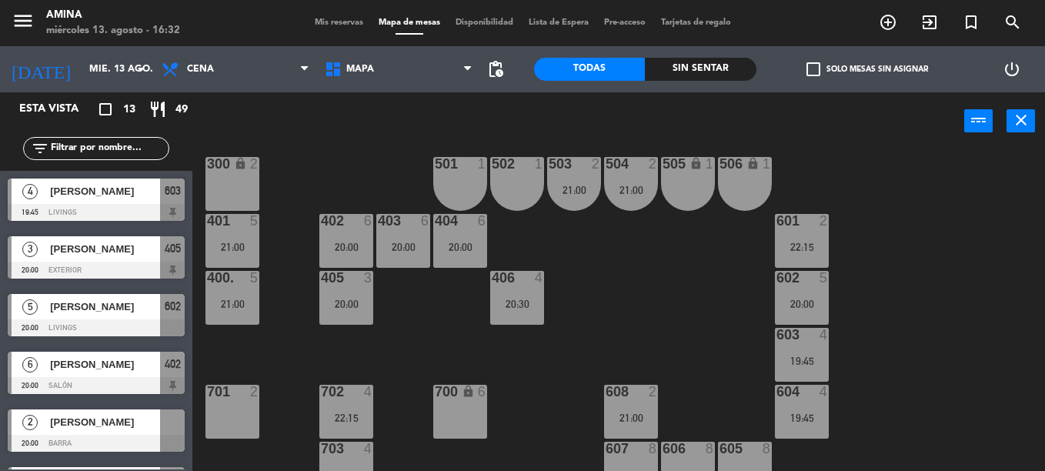
click at [115, 420] on span "[PERSON_NAME]" at bounding box center [105, 422] width 110 height 16
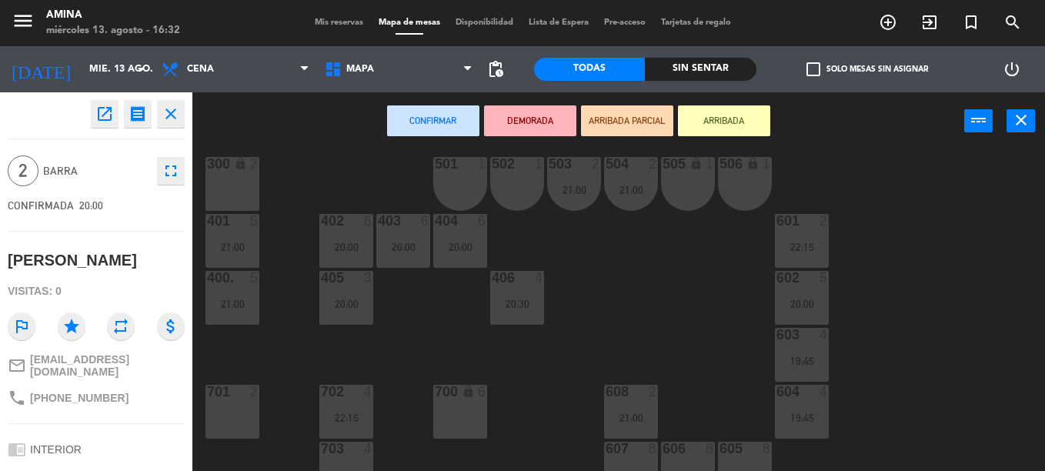
click at [452, 189] on div "501 1" at bounding box center [460, 184] width 54 height 54
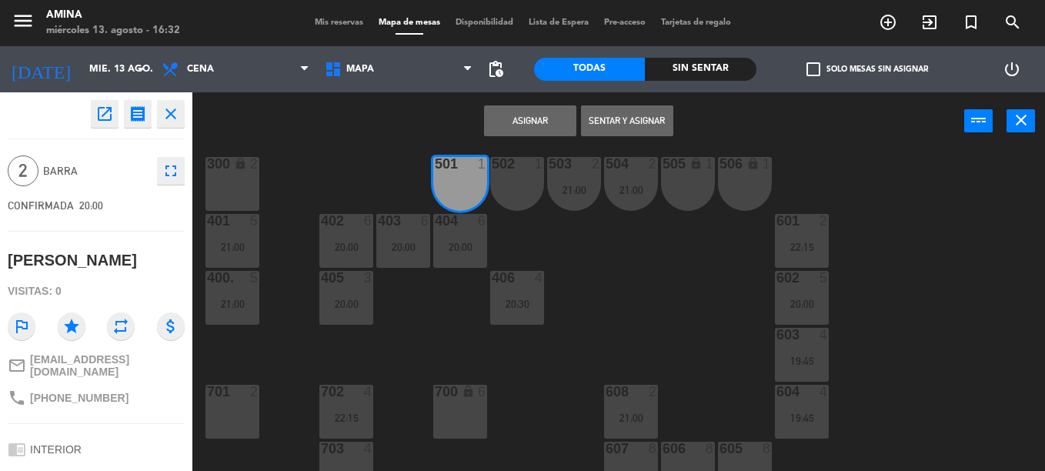
click at [537, 186] on div "502 1" at bounding box center [517, 184] width 54 height 54
click at [544, 112] on button "Asignar" at bounding box center [530, 120] width 92 height 31
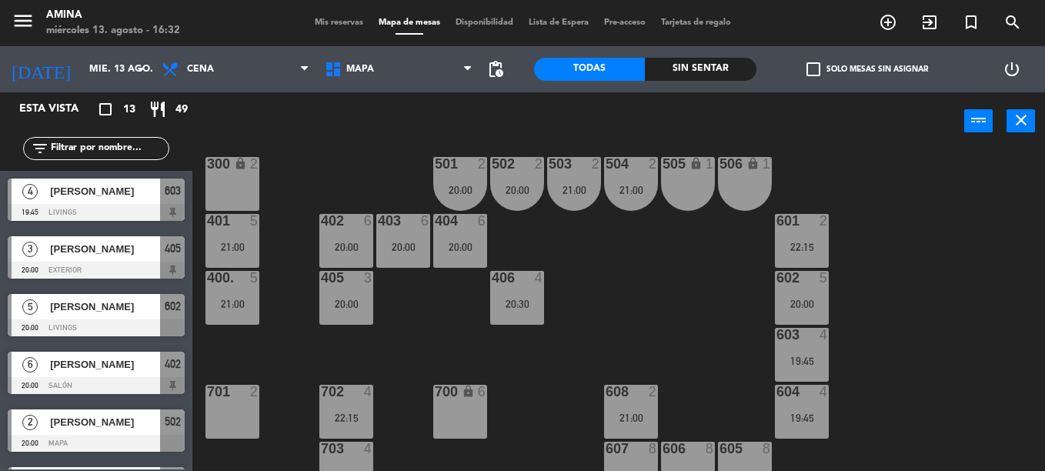
click at [557, 243] on div "101 lock 6 102 lock 6 103 lock 6 301 lock 6 307 lock 2 302 lock 6 308 lock 2 20…" at bounding box center [624, 310] width 842 height 321
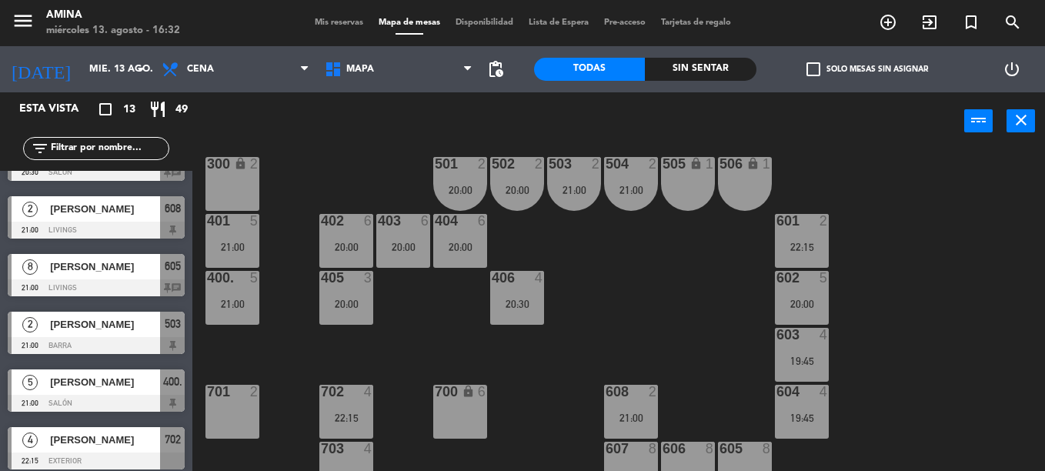
scroll to position [452, 0]
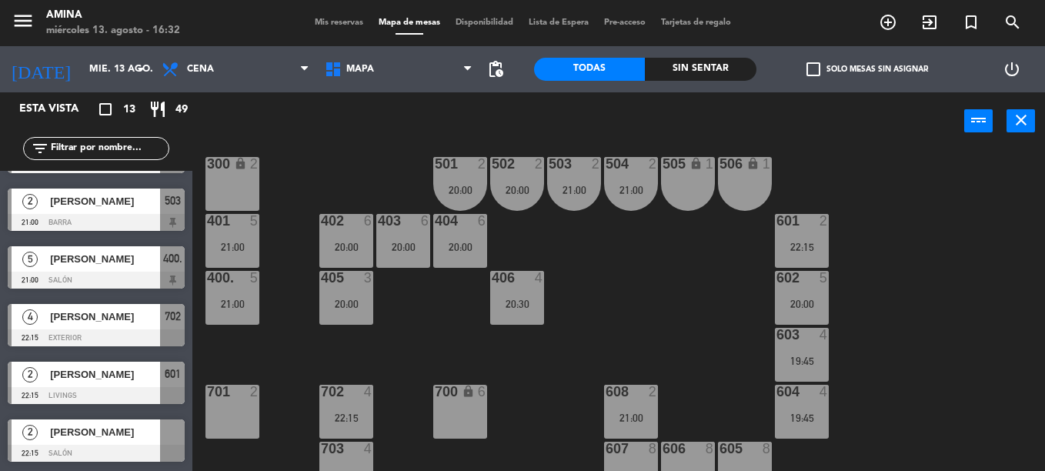
click at [97, 437] on span "[PERSON_NAME]" at bounding box center [105, 432] width 110 height 16
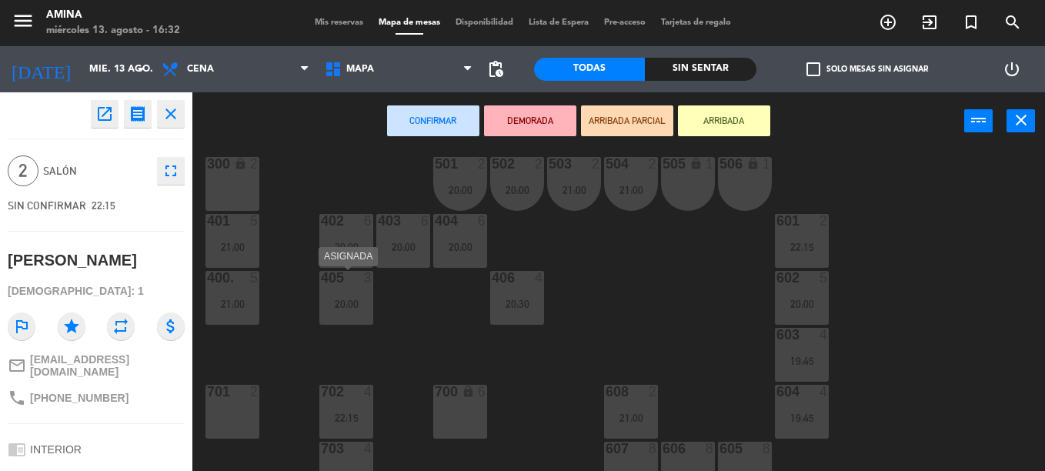
click at [345, 303] on div "20:00" at bounding box center [346, 304] width 54 height 11
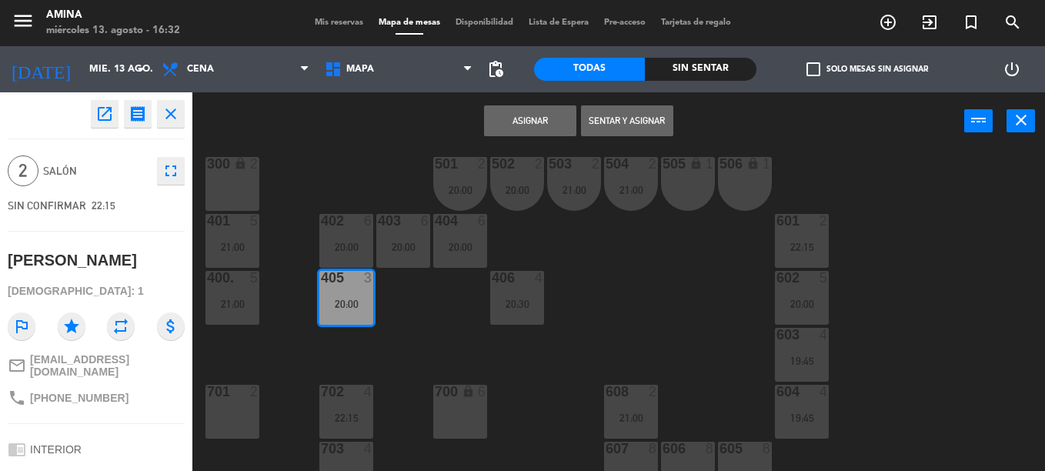
click at [539, 126] on button "Asignar" at bounding box center [530, 120] width 92 height 31
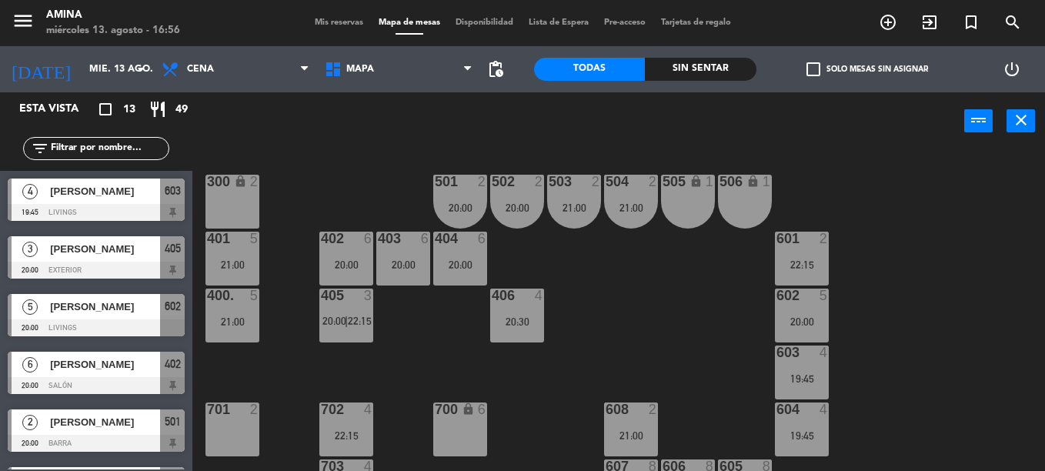
scroll to position [402, 0]
click at [460, 211] on div "20:00" at bounding box center [460, 207] width 54 height 11
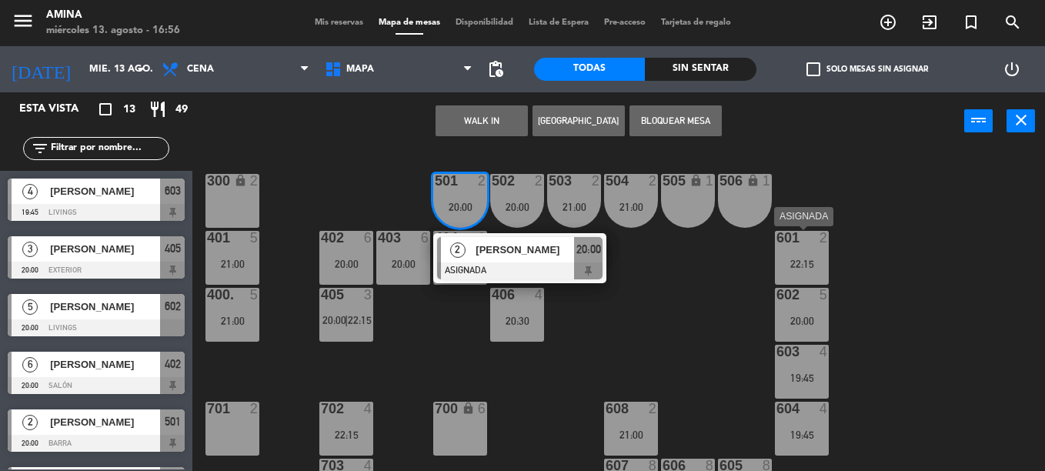
click at [795, 254] on div "601 2 22:15" at bounding box center [802, 258] width 54 height 54
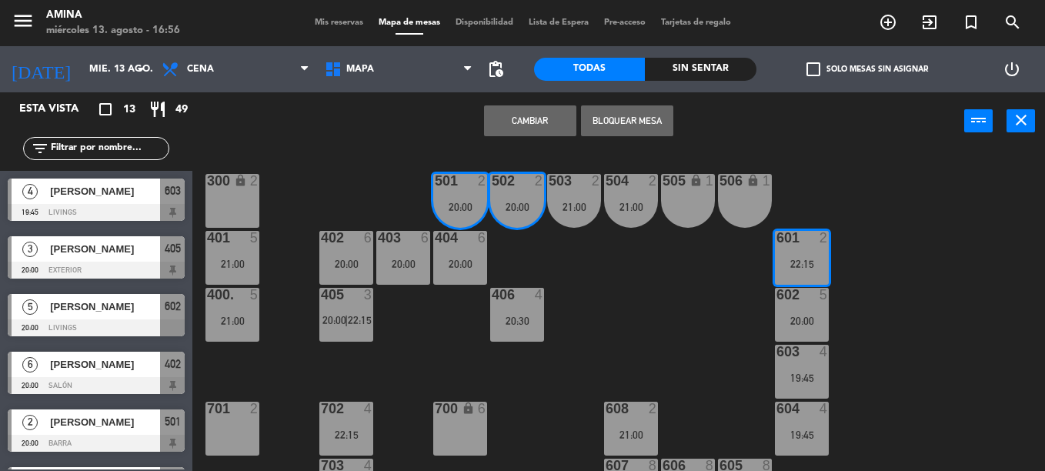
click at [542, 124] on button "Cambiar" at bounding box center [530, 120] width 92 height 31
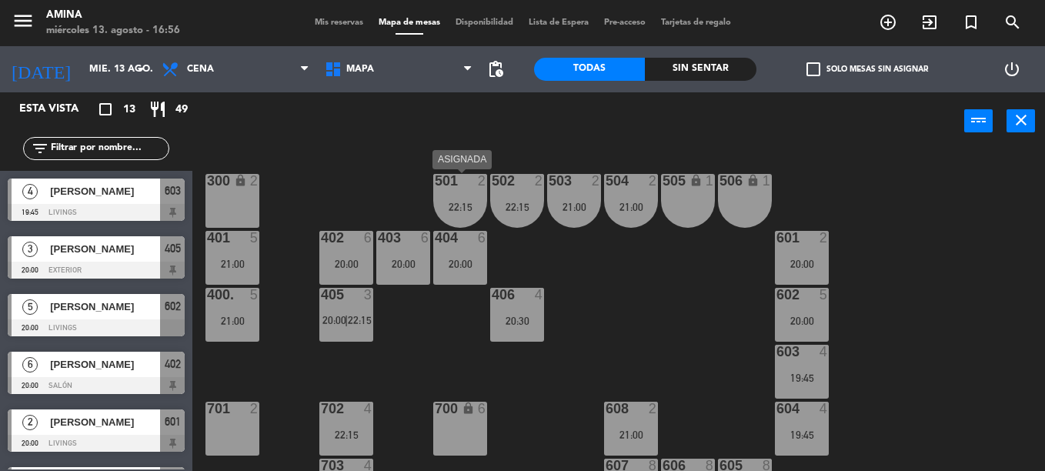
click at [470, 201] on div "22:15" at bounding box center [460, 207] width 54 height 12
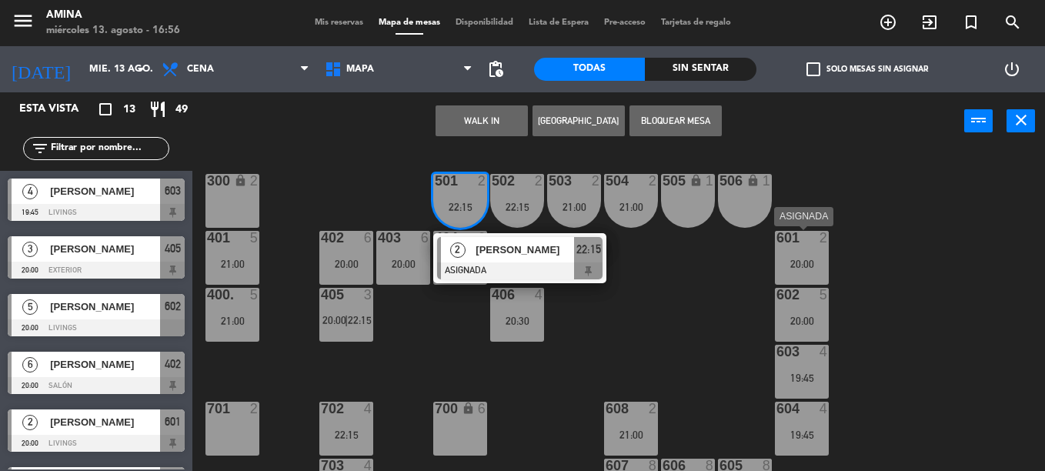
click at [810, 246] on div "601 2" at bounding box center [802, 238] width 54 height 15
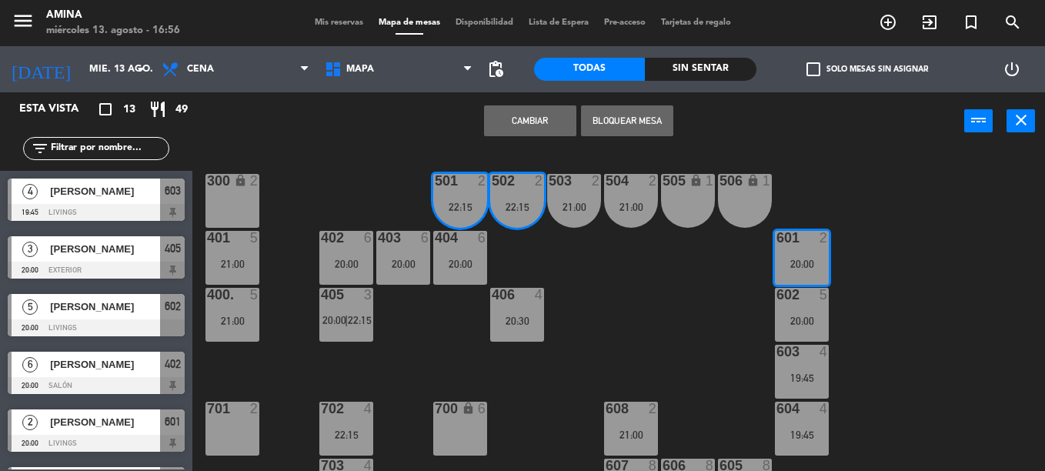
click at [548, 126] on button "Cambiar" at bounding box center [530, 120] width 92 height 31
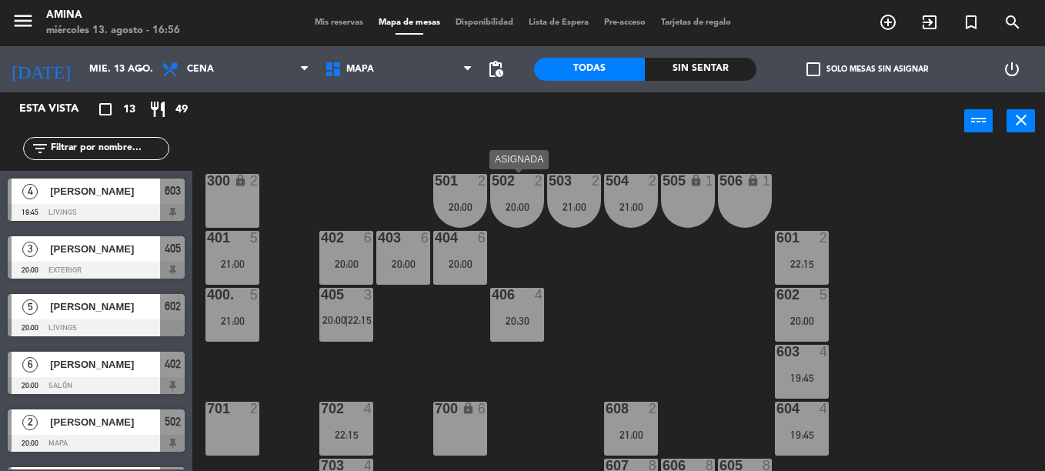
click at [479, 183] on div "502" at bounding box center [491, 181] width 25 height 14
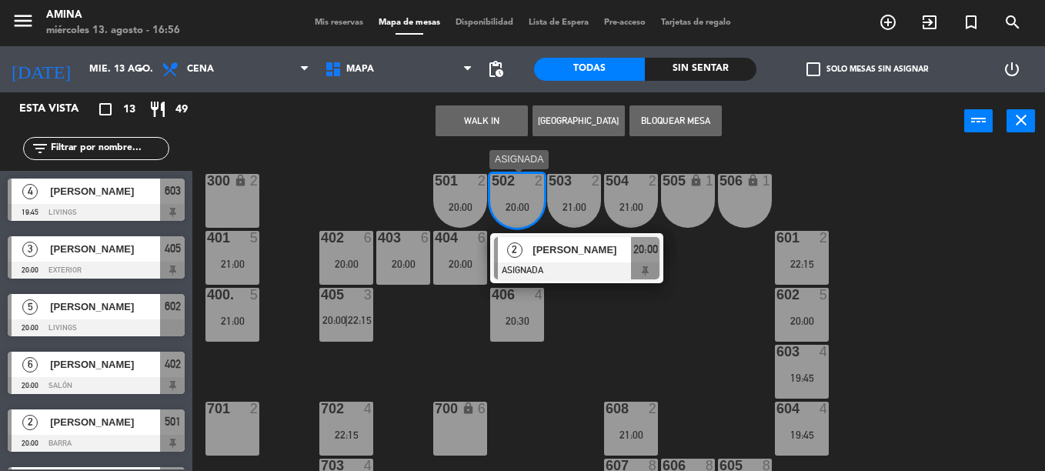
click at [575, 259] on div "[PERSON_NAME]" at bounding box center [581, 249] width 100 height 25
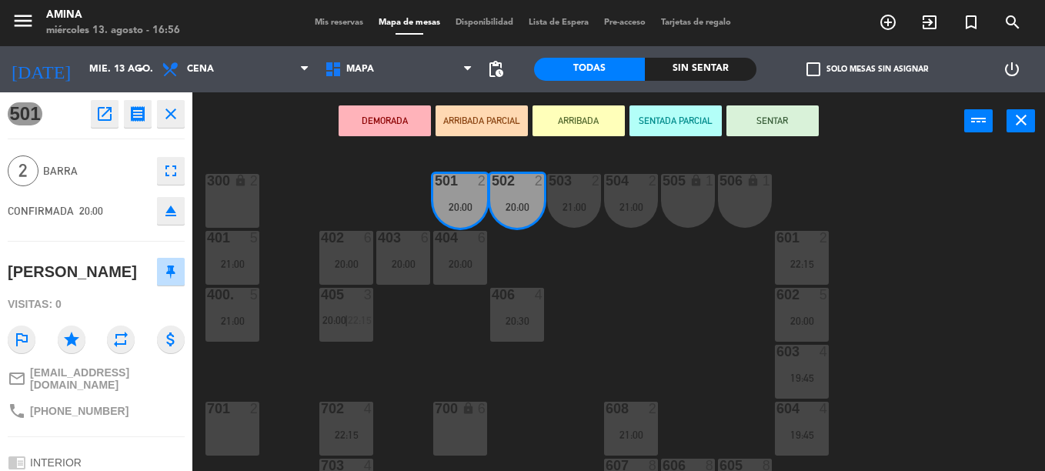
click at [172, 209] on icon "eject" at bounding box center [171, 211] width 18 height 18
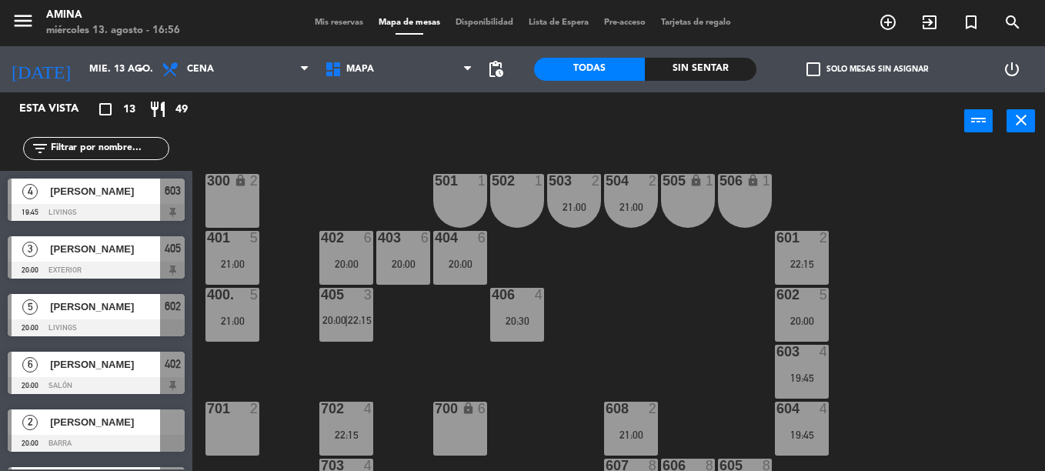
click at [132, 420] on span "[PERSON_NAME]" at bounding box center [105, 422] width 110 height 16
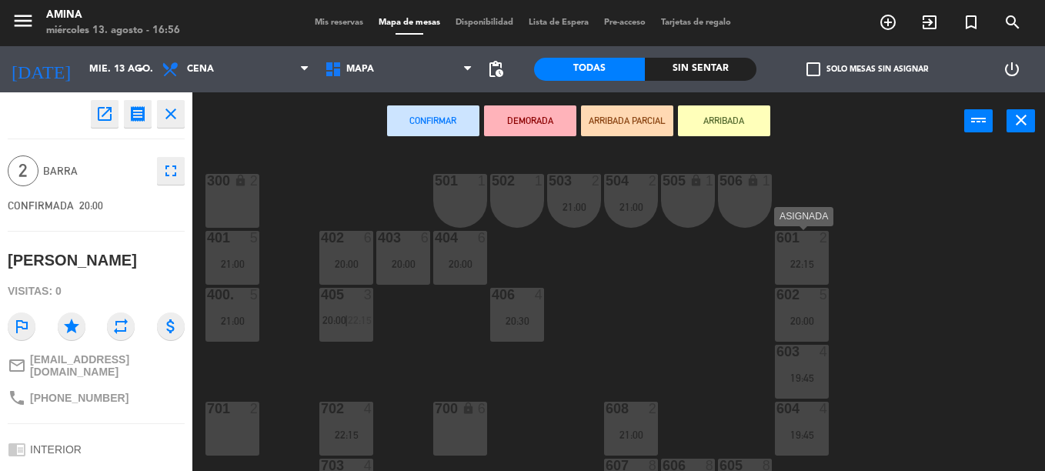
click at [801, 273] on div "601 2 22:15" at bounding box center [802, 258] width 54 height 54
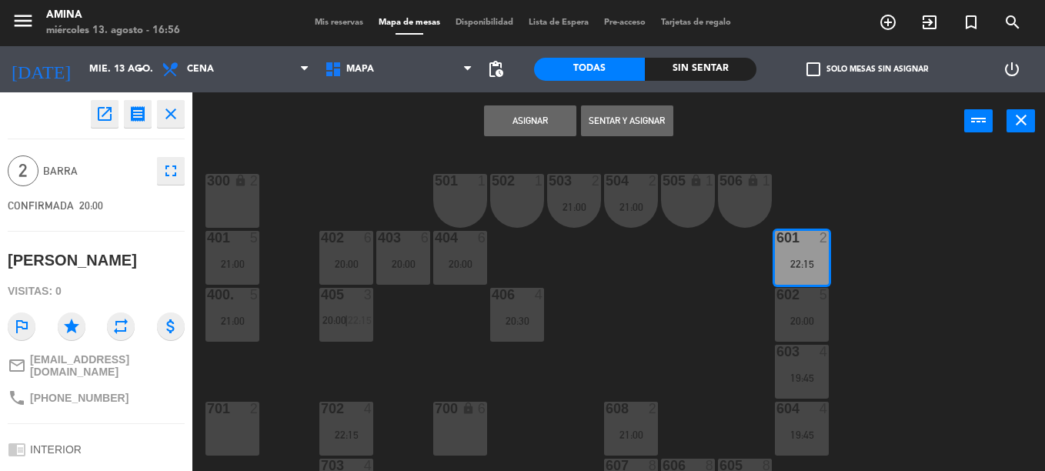
click at [534, 129] on button "Asignar" at bounding box center [530, 120] width 92 height 31
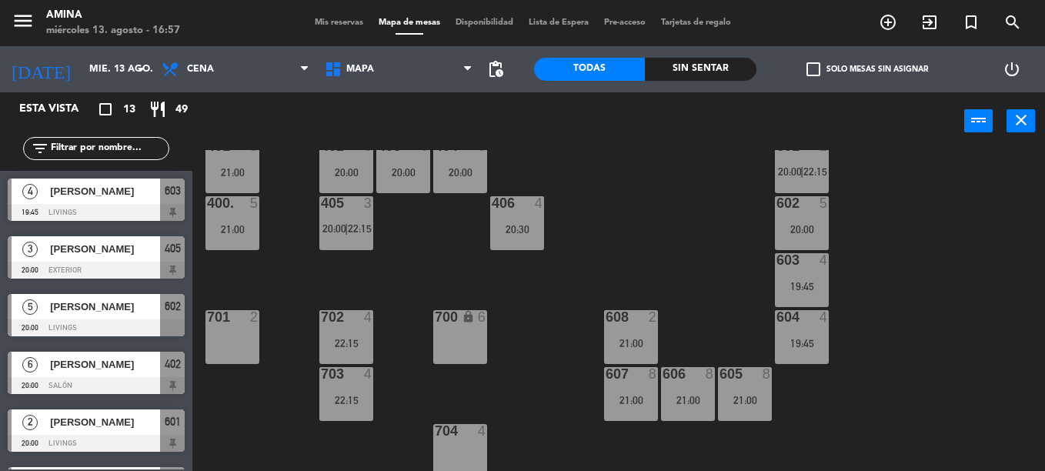
scroll to position [500, 0]
